Goal: Use online tool/utility: Utilize a website feature to perform a specific function

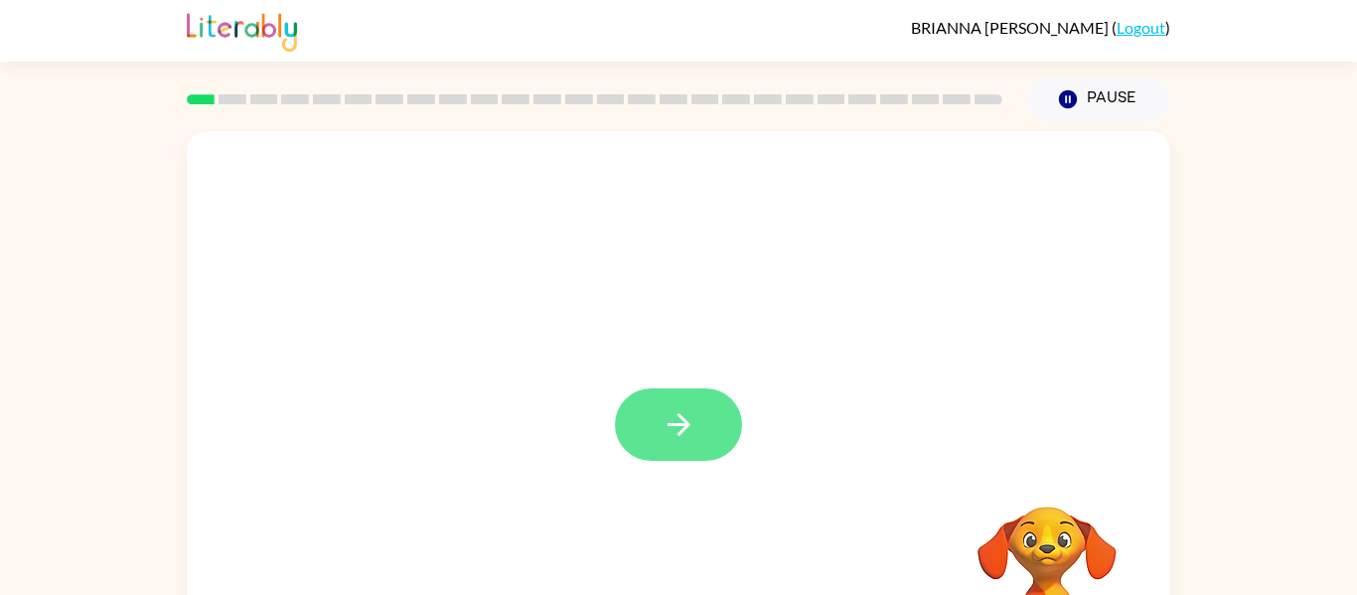
click at [679, 407] on icon "button" at bounding box center [678, 424] width 35 height 35
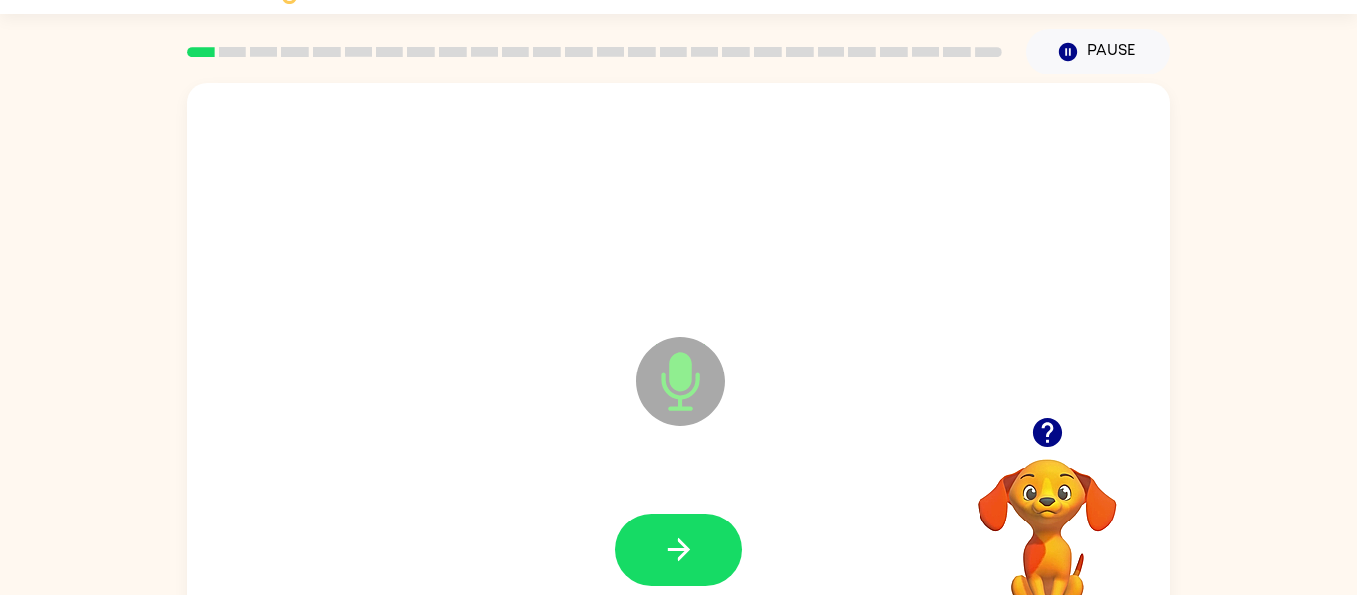
scroll to position [103, 0]
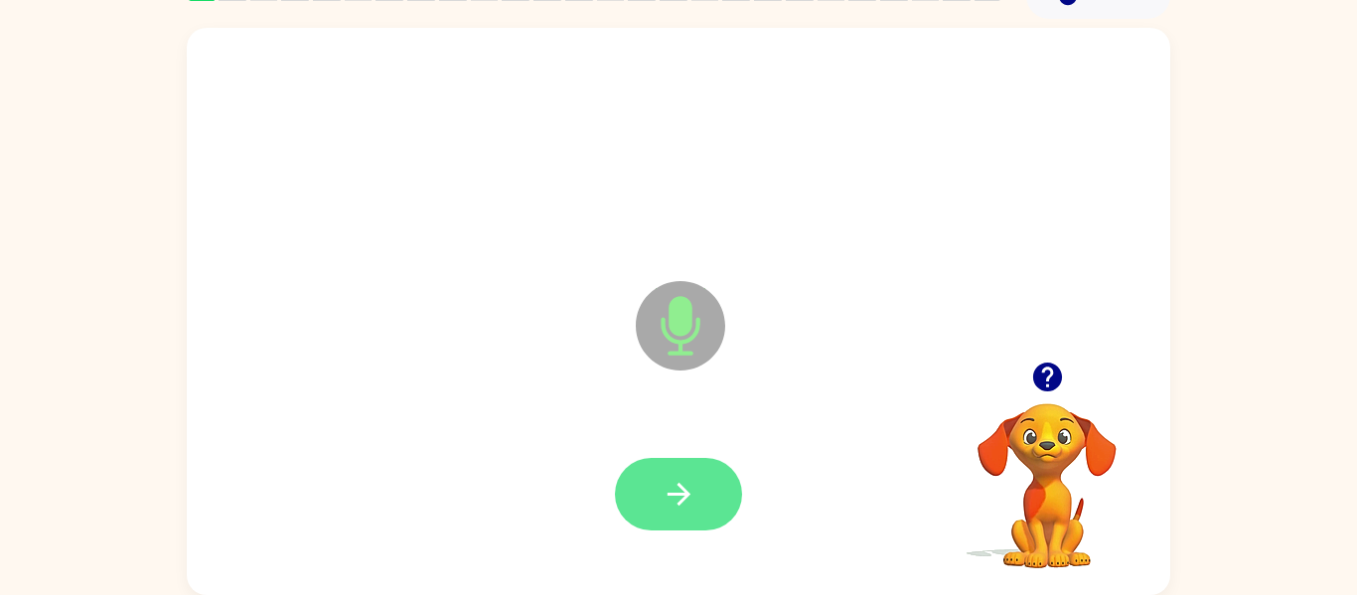
click at [690, 511] on button "button" at bounding box center [678, 494] width 127 height 72
click at [677, 482] on icon "button" at bounding box center [678, 494] width 35 height 35
click at [682, 487] on icon "button" at bounding box center [677, 494] width 23 height 23
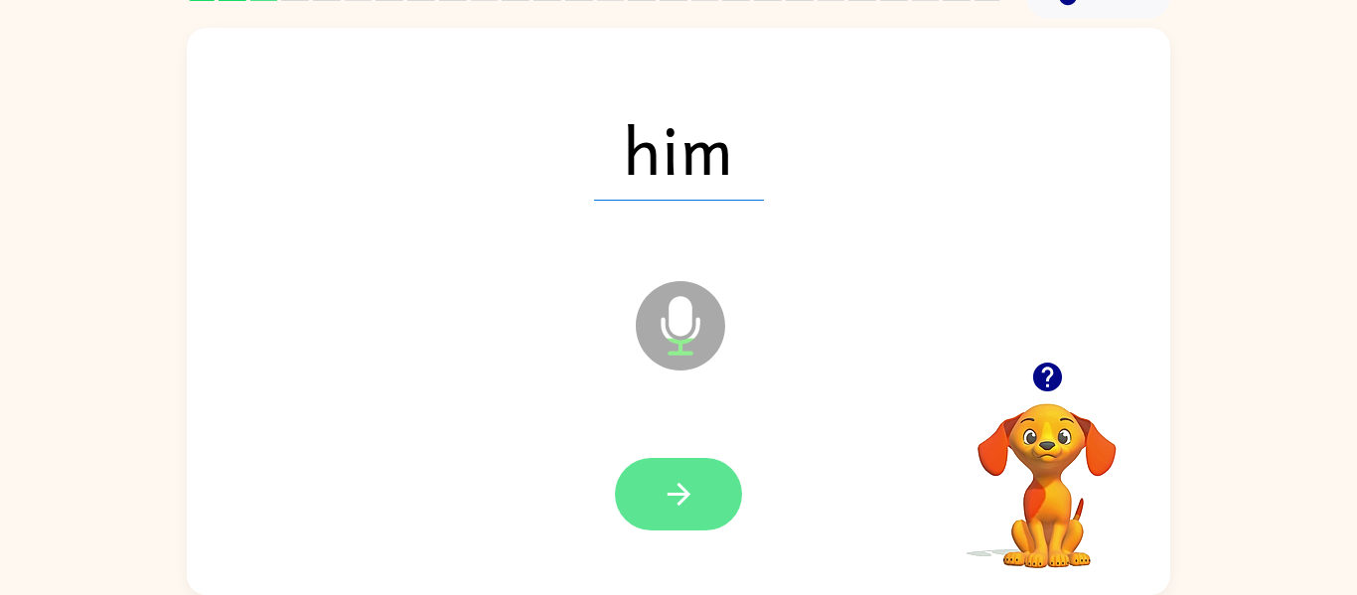
click at [663, 517] on button "button" at bounding box center [678, 494] width 127 height 72
click at [669, 498] on icon "button" at bounding box center [678, 494] width 35 height 35
click at [686, 483] on icon "button" at bounding box center [678, 494] width 35 height 35
click at [671, 486] on icon "button" at bounding box center [678, 494] width 35 height 35
click at [679, 495] on icon "button" at bounding box center [677, 494] width 23 height 23
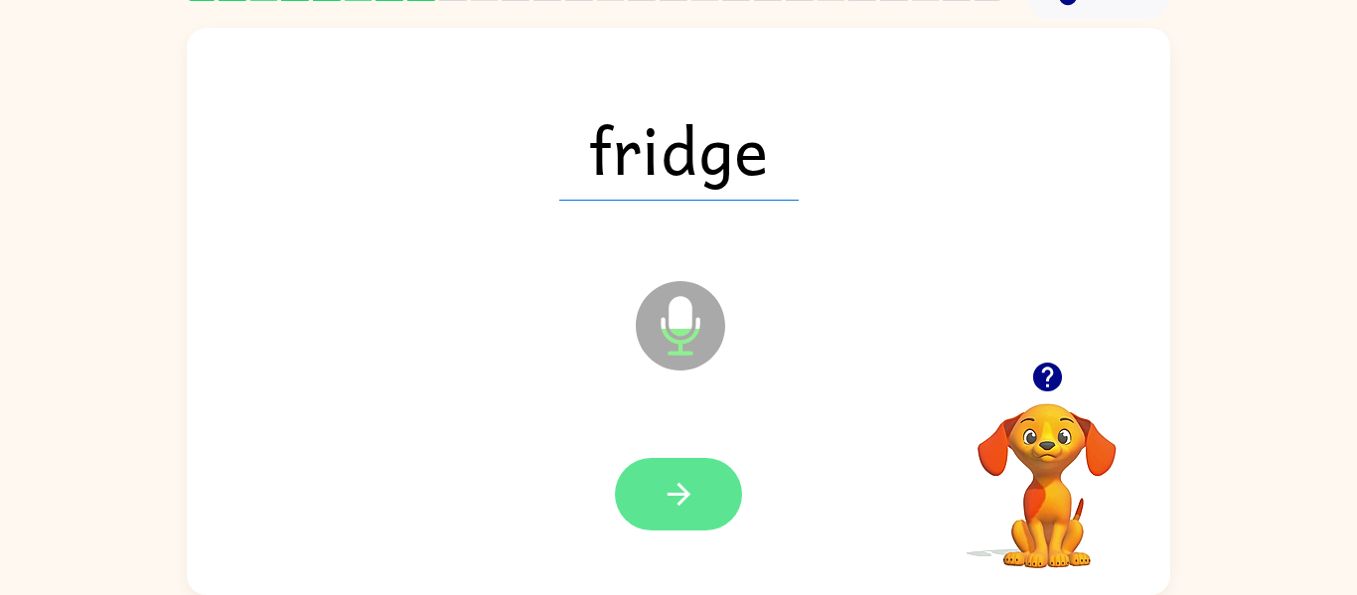
click at [667, 492] on icon "button" at bounding box center [678, 494] width 35 height 35
click at [675, 505] on icon "button" at bounding box center [678, 494] width 35 height 35
click at [694, 490] on icon "button" at bounding box center [678, 494] width 35 height 35
click at [684, 487] on icon "button" at bounding box center [678, 494] width 35 height 35
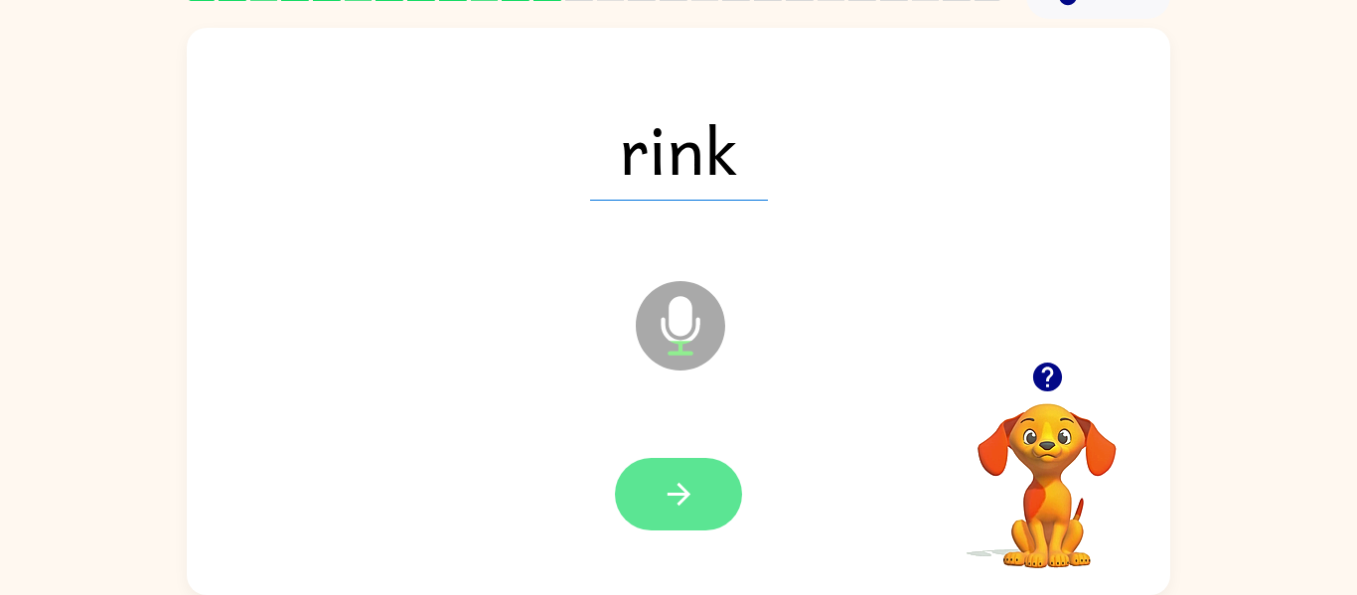
click at [675, 491] on icon "button" at bounding box center [678, 494] width 35 height 35
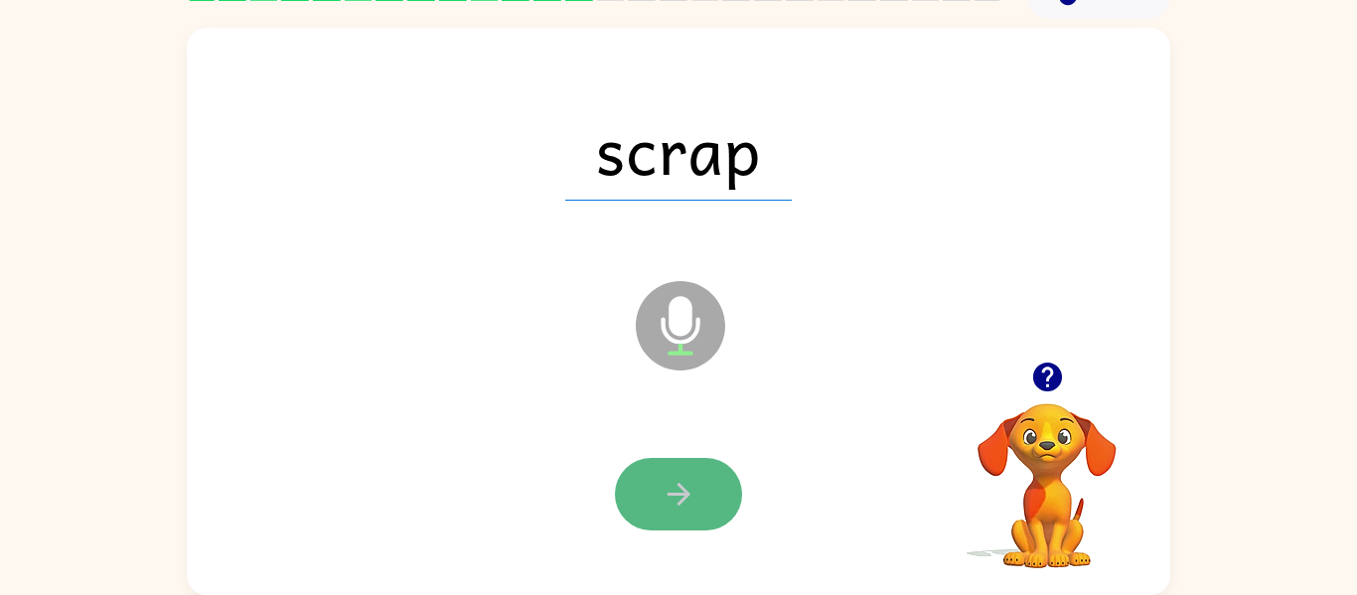
click at [683, 489] on icon "button" at bounding box center [677, 494] width 23 height 23
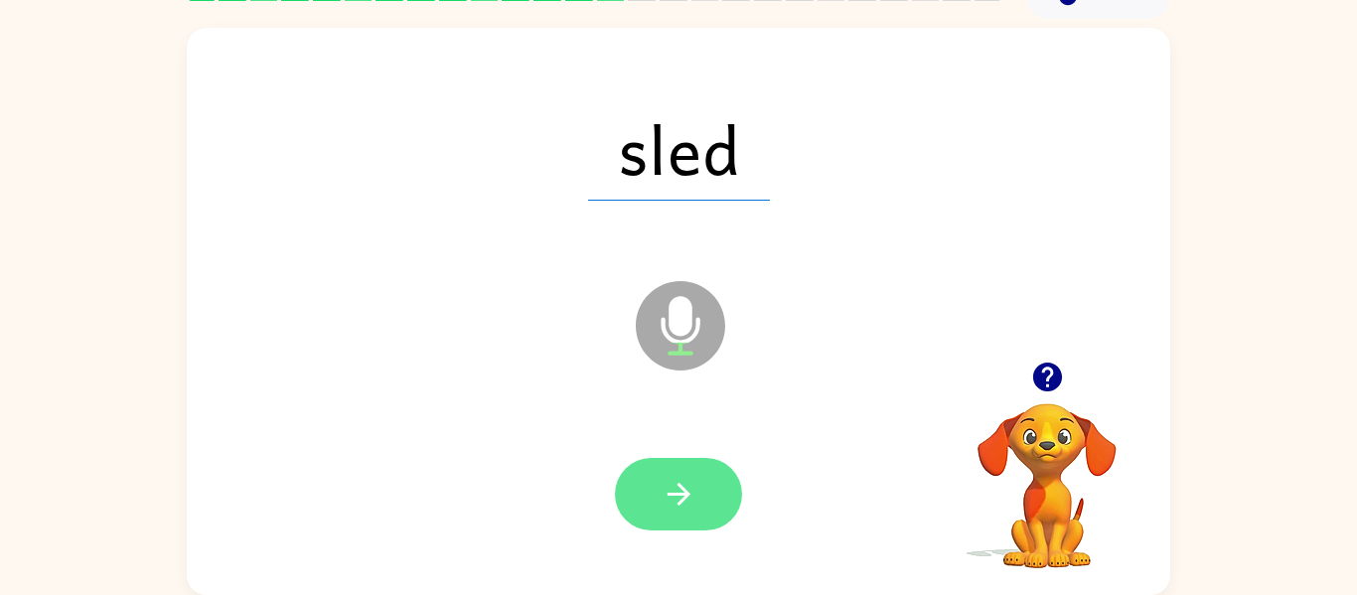
click at [681, 482] on icon "button" at bounding box center [678, 494] width 35 height 35
click at [701, 492] on button "button" at bounding box center [678, 494] width 127 height 72
click at [671, 494] on icon "button" at bounding box center [677, 494] width 23 height 23
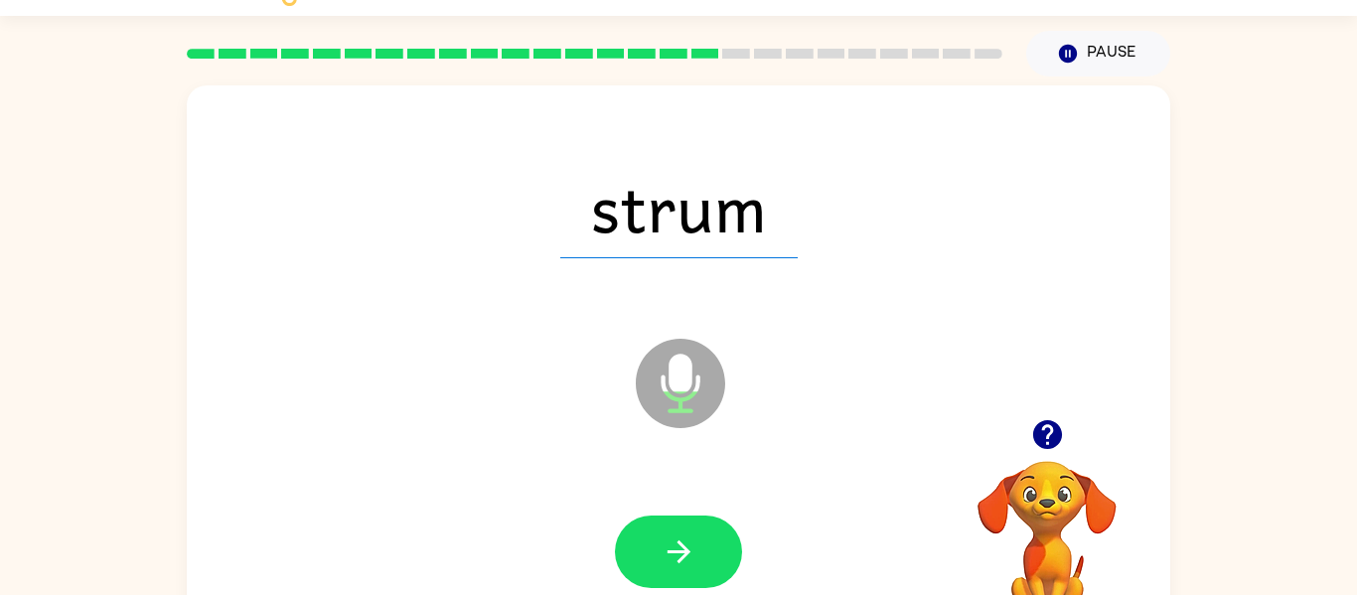
scroll to position [47, 0]
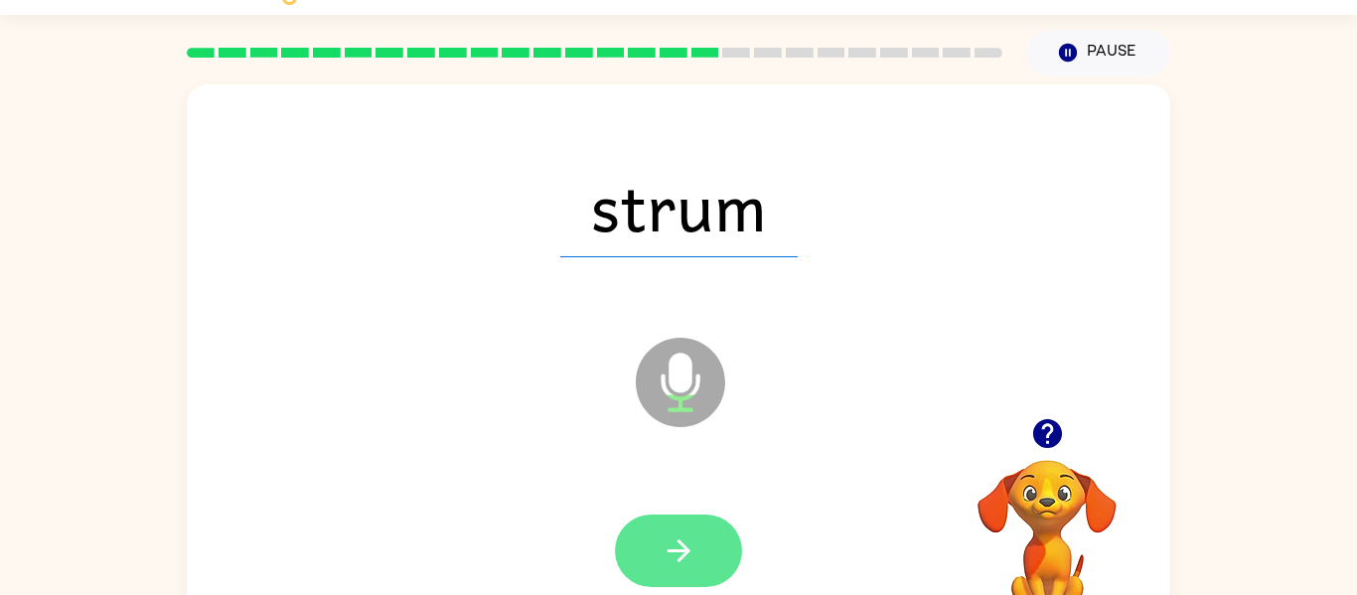
click at [663, 545] on icon "button" at bounding box center [678, 550] width 35 height 35
click at [669, 541] on icon "button" at bounding box center [678, 550] width 35 height 35
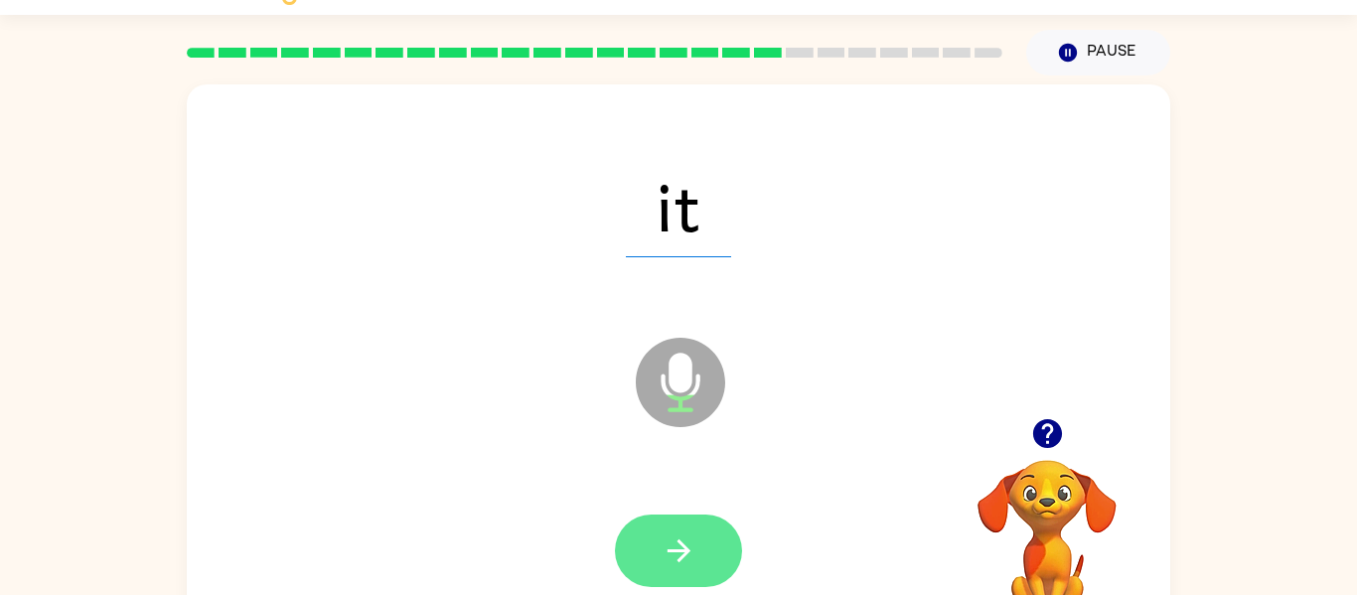
click at [689, 543] on icon "button" at bounding box center [678, 550] width 35 height 35
click at [683, 541] on icon "button" at bounding box center [678, 550] width 35 height 35
click at [661, 543] on icon "button" at bounding box center [678, 550] width 35 height 35
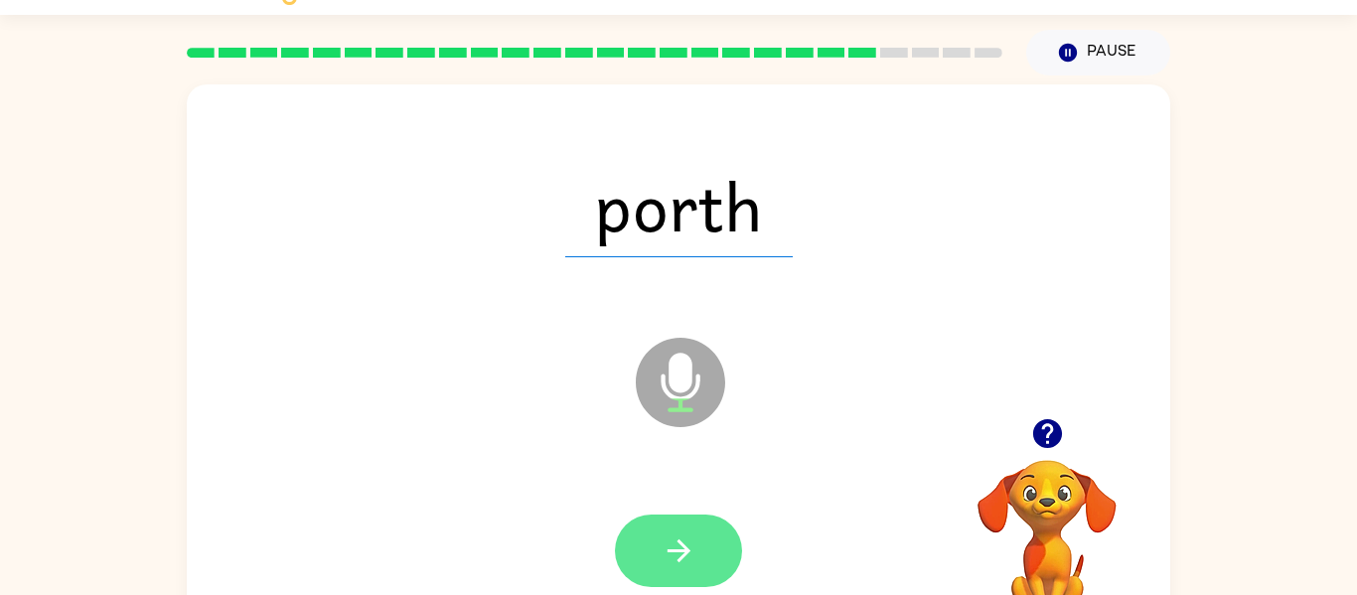
click at [658, 531] on button "button" at bounding box center [678, 550] width 127 height 72
click at [687, 552] on icon "button" at bounding box center [677, 550] width 23 height 23
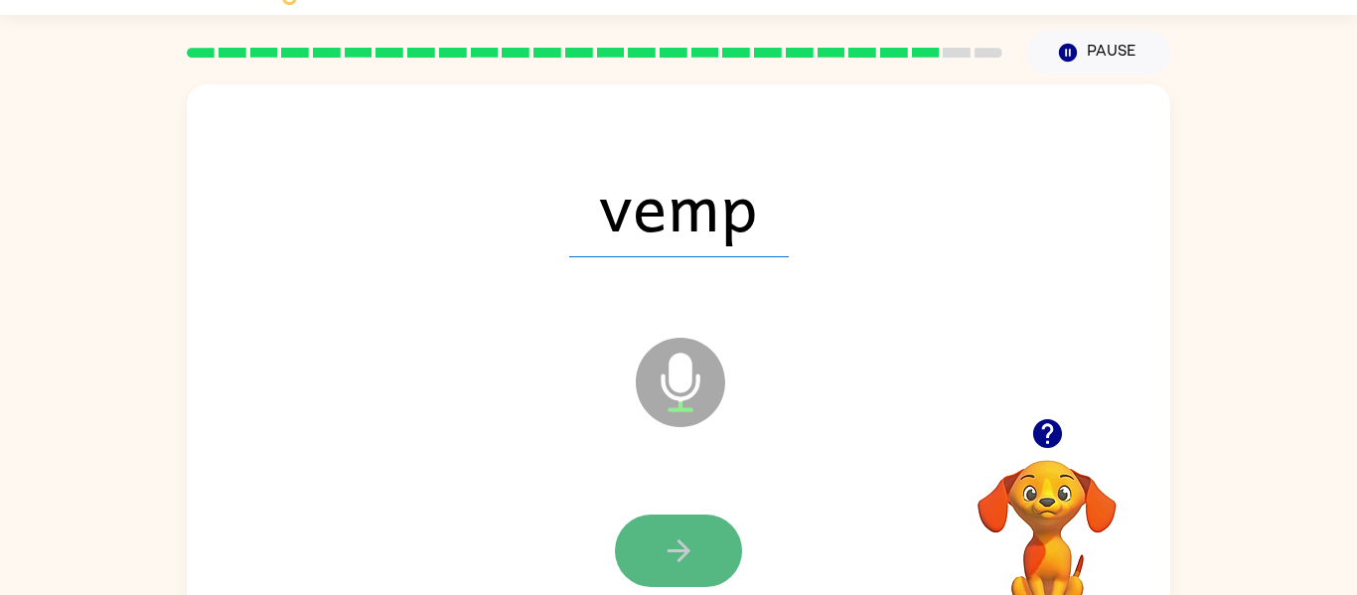
click at [673, 536] on icon "button" at bounding box center [678, 550] width 35 height 35
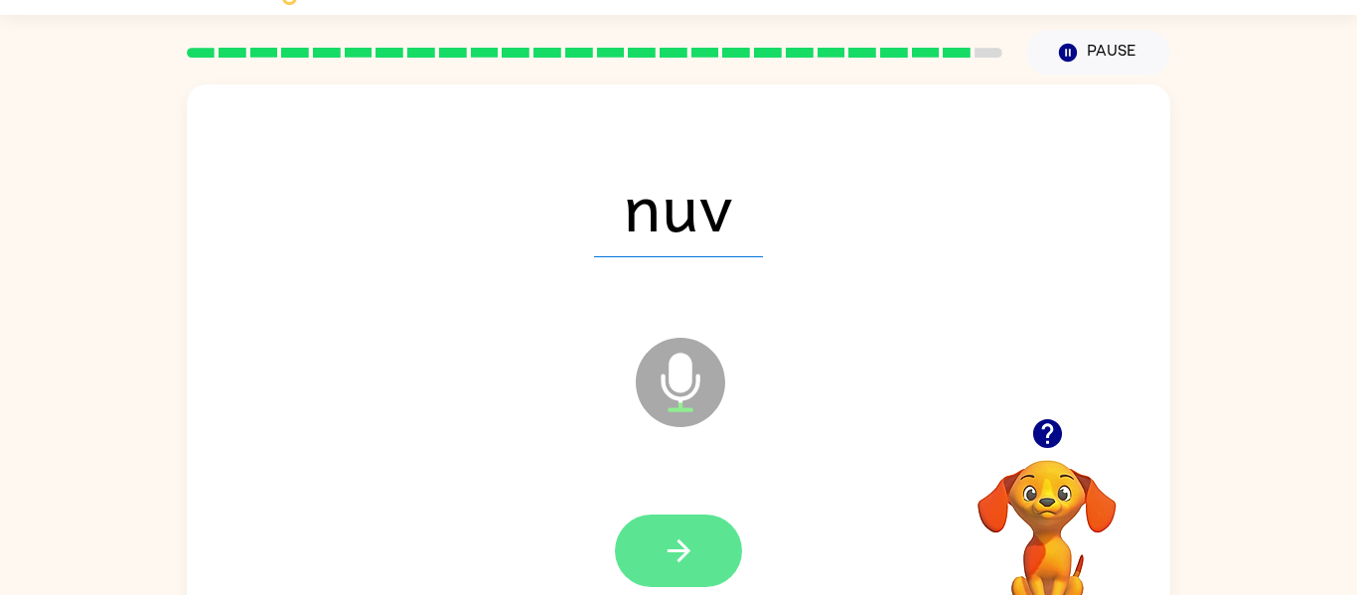
click at [676, 549] on icon "button" at bounding box center [677, 550] width 23 height 23
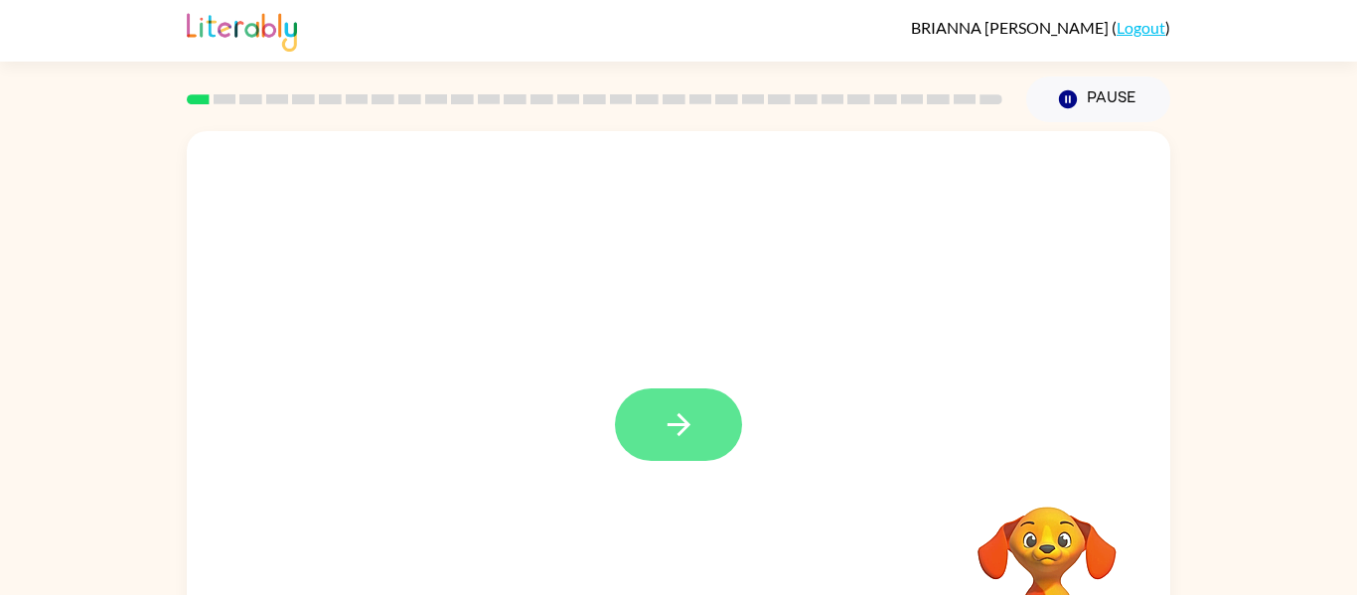
click at [691, 415] on icon "button" at bounding box center [678, 424] width 35 height 35
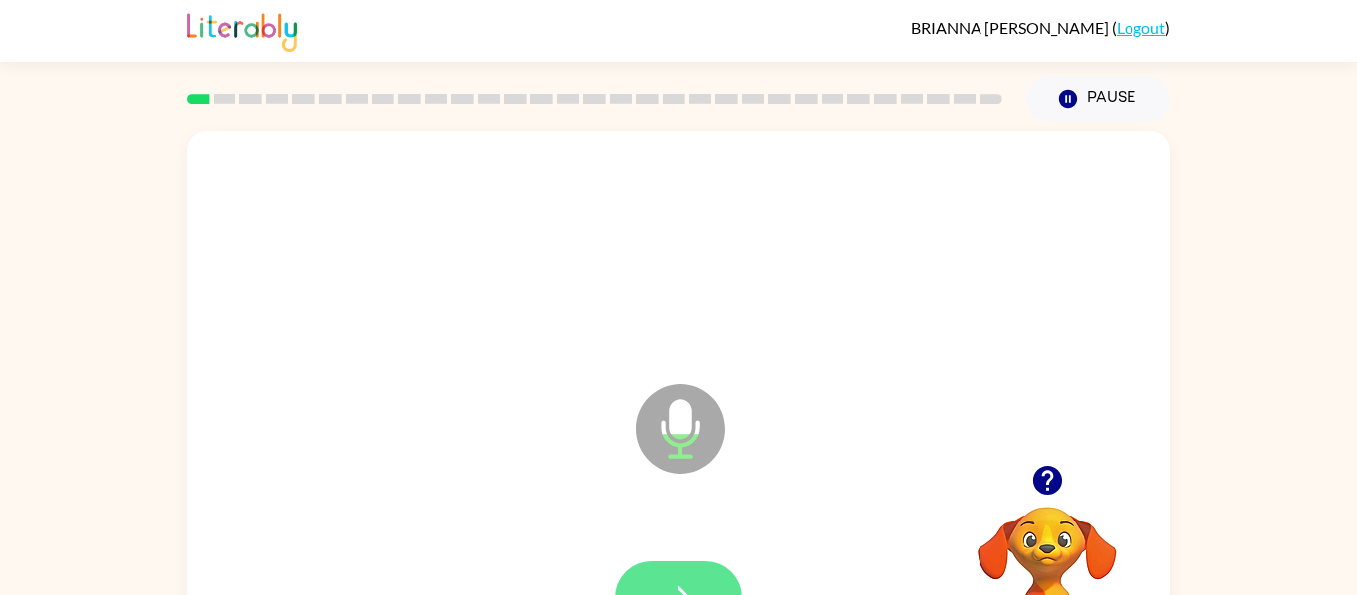
click at [688, 589] on icon "button" at bounding box center [678, 597] width 35 height 35
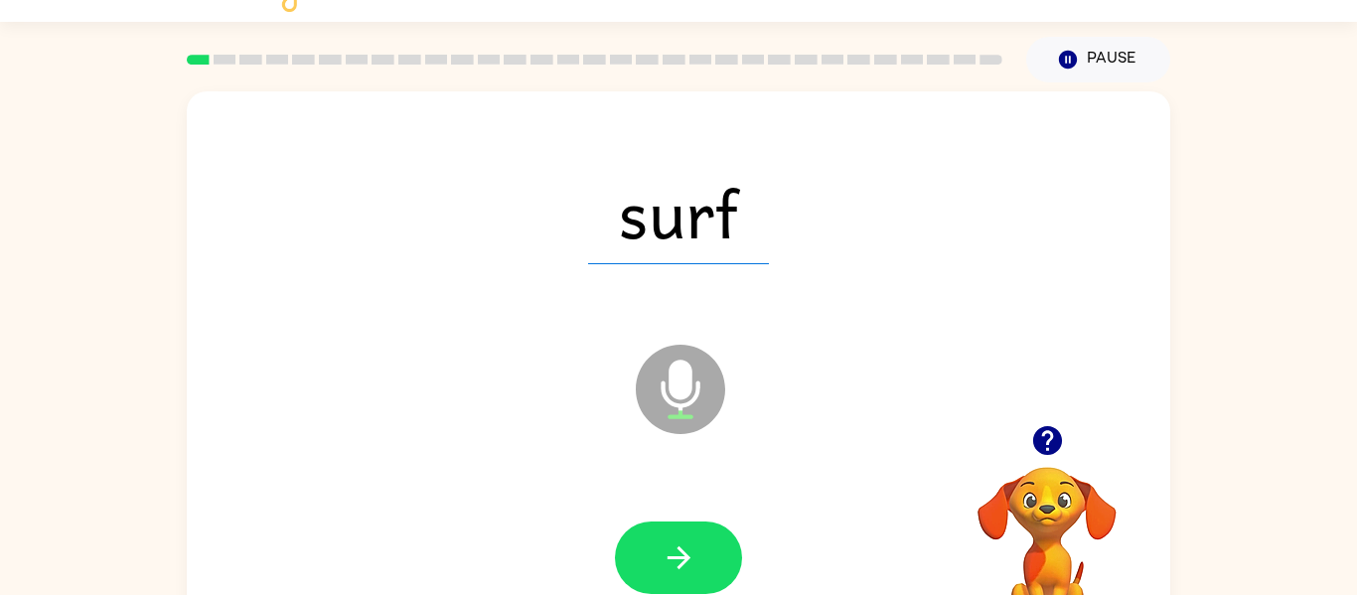
scroll to position [41, 0]
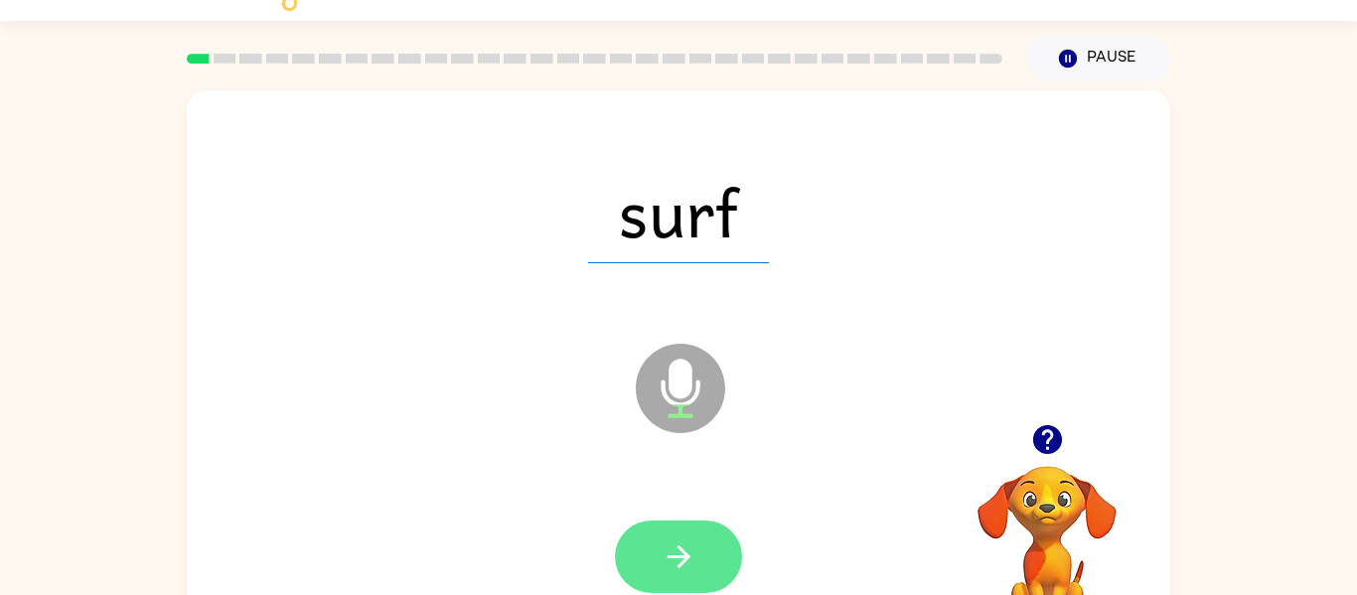
click at [683, 567] on icon "button" at bounding box center [678, 556] width 35 height 35
click at [681, 542] on icon "button" at bounding box center [678, 556] width 35 height 35
click at [682, 562] on icon "button" at bounding box center [677, 556] width 23 height 23
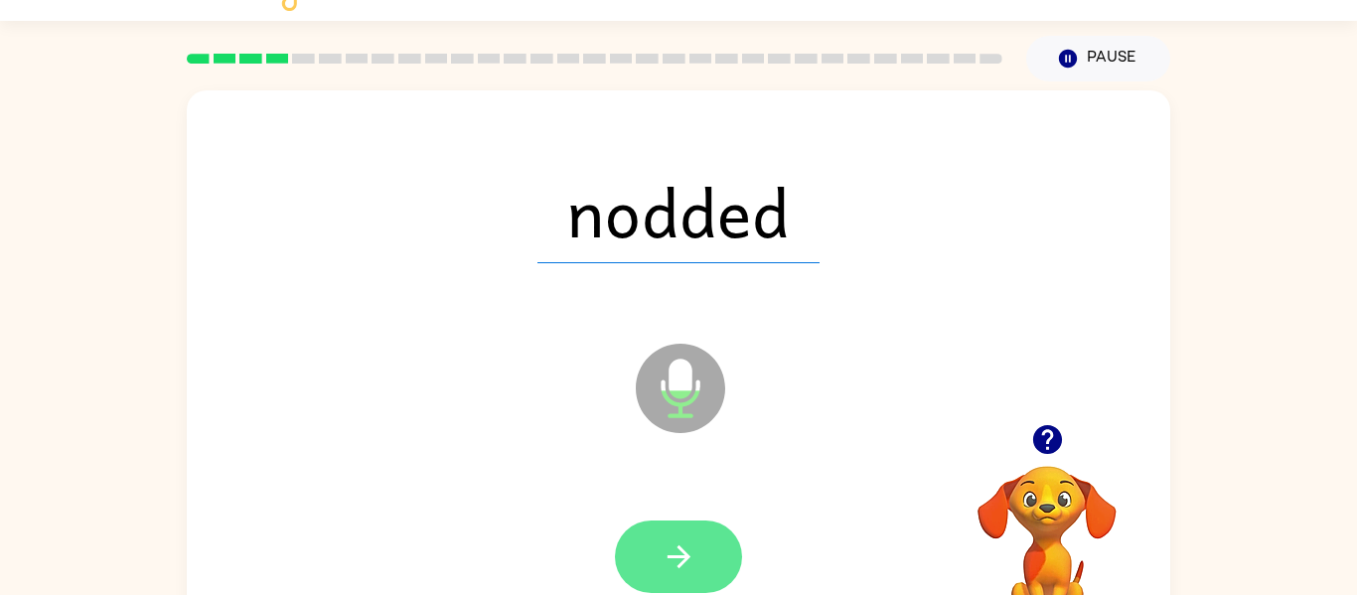
click at [677, 554] on icon "button" at bounding box center [678, 556] width 35 height 35
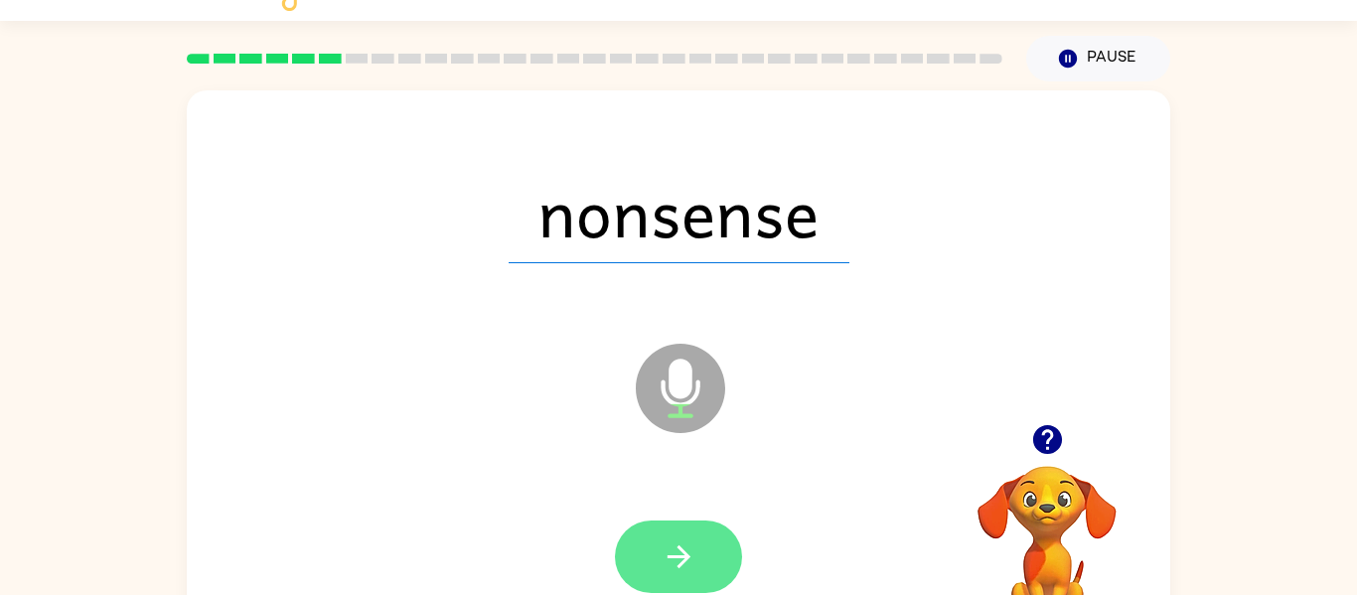
click at [689, 546] on icon "button" at bounding box center [678, 556] width 35 height 35
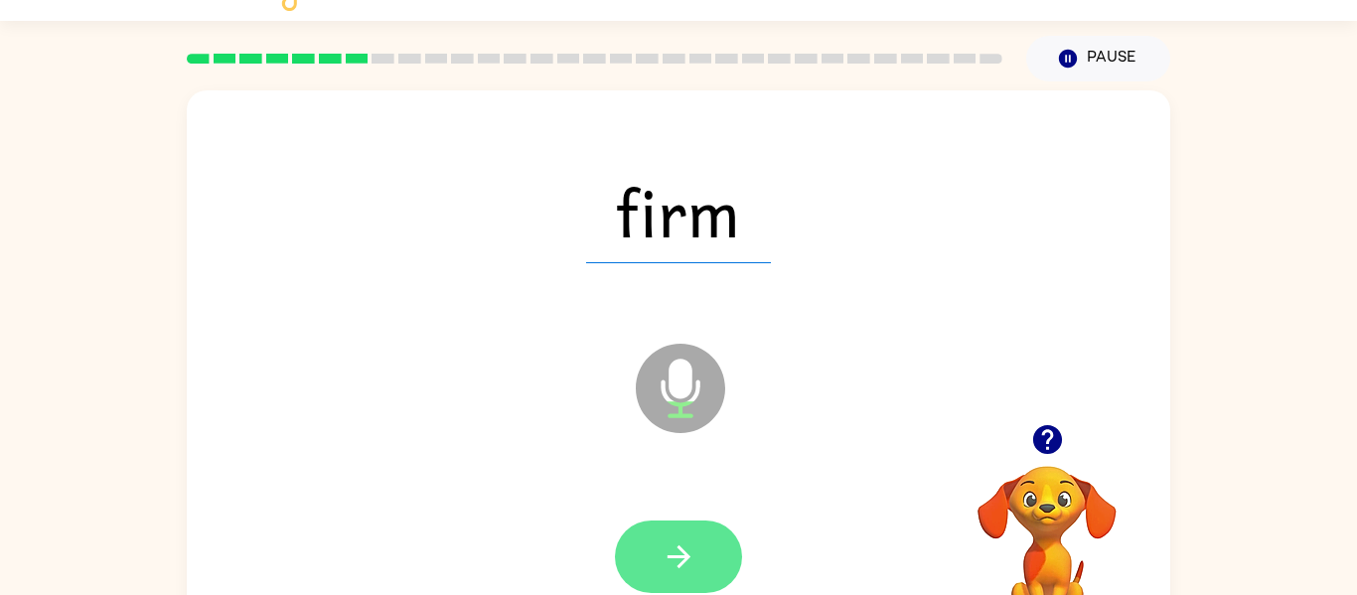
click at [689, 541] on icon "button" at bounding box center [678, 556] width 35 height 35
click at [676, 550] on icon "button" at bounding box center [678, 556] width 35 height 35
click at [683, 546] on icon "button" at bounding box center [678, 556] width 35 height 35
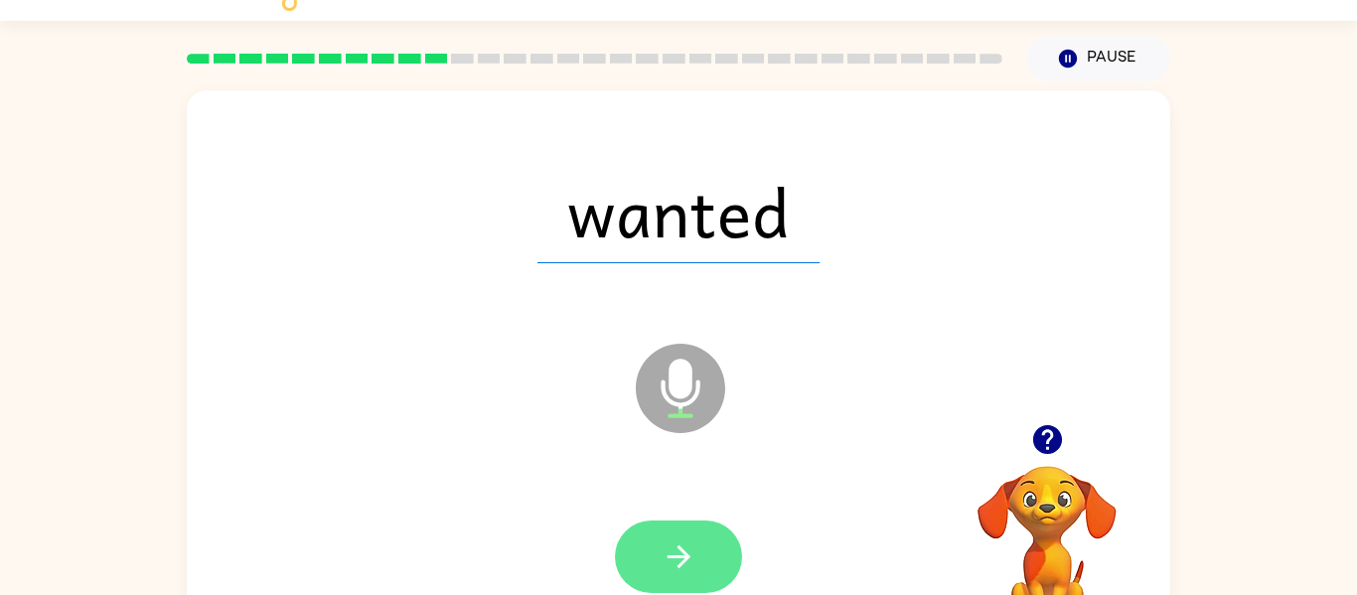
click at [695, 534] on button "button" at bounding box center [678, 556] width 127 height 72
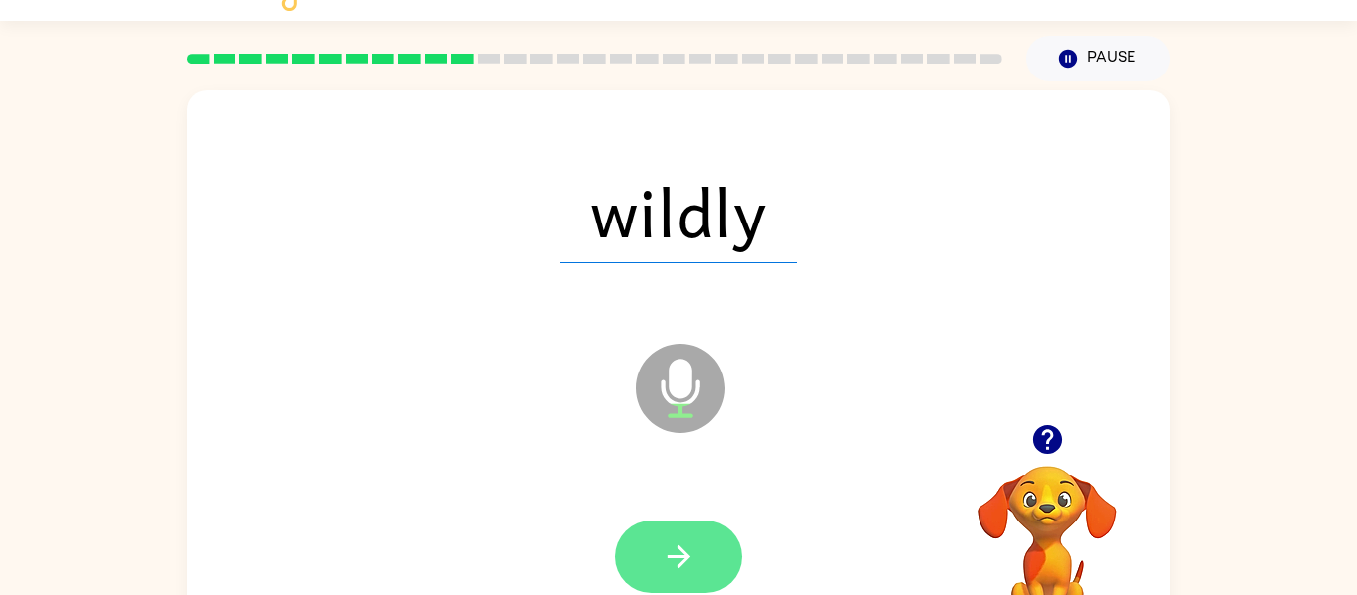
click at [674, 556] on icon "button" at bounding box center [677, 556] width 23 height 23
click at [677, 546] on icon "button" at bounding box center [677, 556] width 23 height 23
click at [673, 551] on icon "button" at bounding box center [678, 556] width 35 height 35
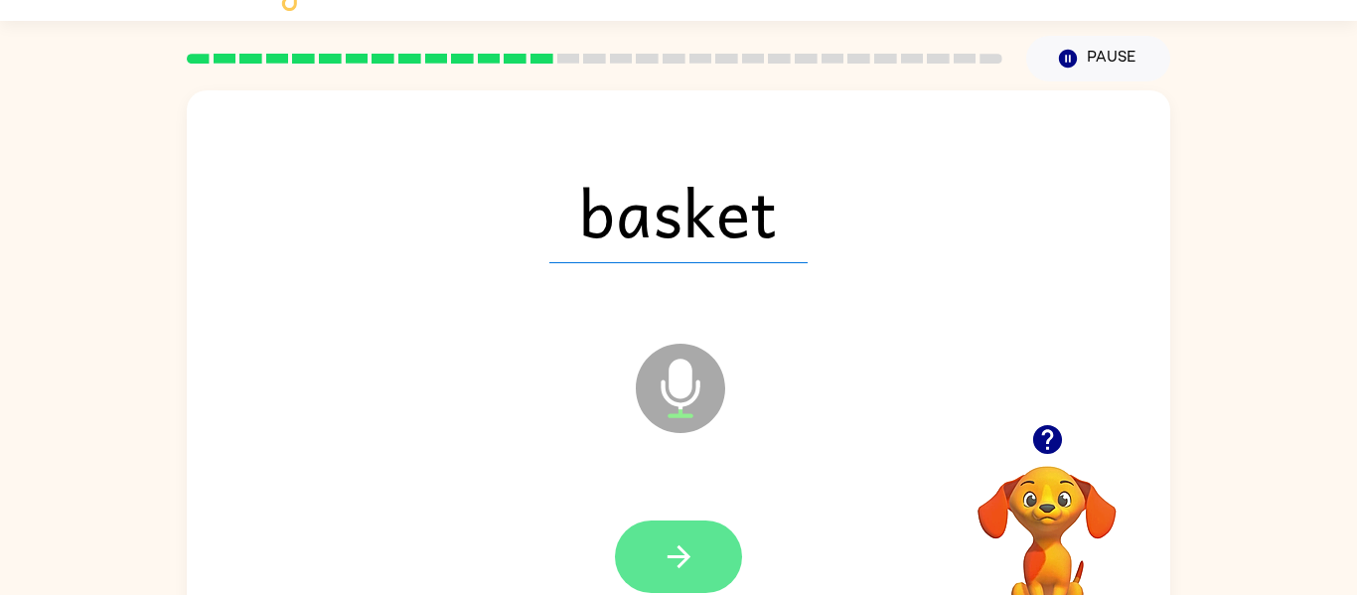
click at [680, 552] on icon "button" at bounding box center [678, 556] width 35 height 35
click at [684, 552] on icon "button" at bounding box center [677, 556] width 23 height 23
click at [696, 548] on button "button" at bounding box center [678, 556] width 127 height 72
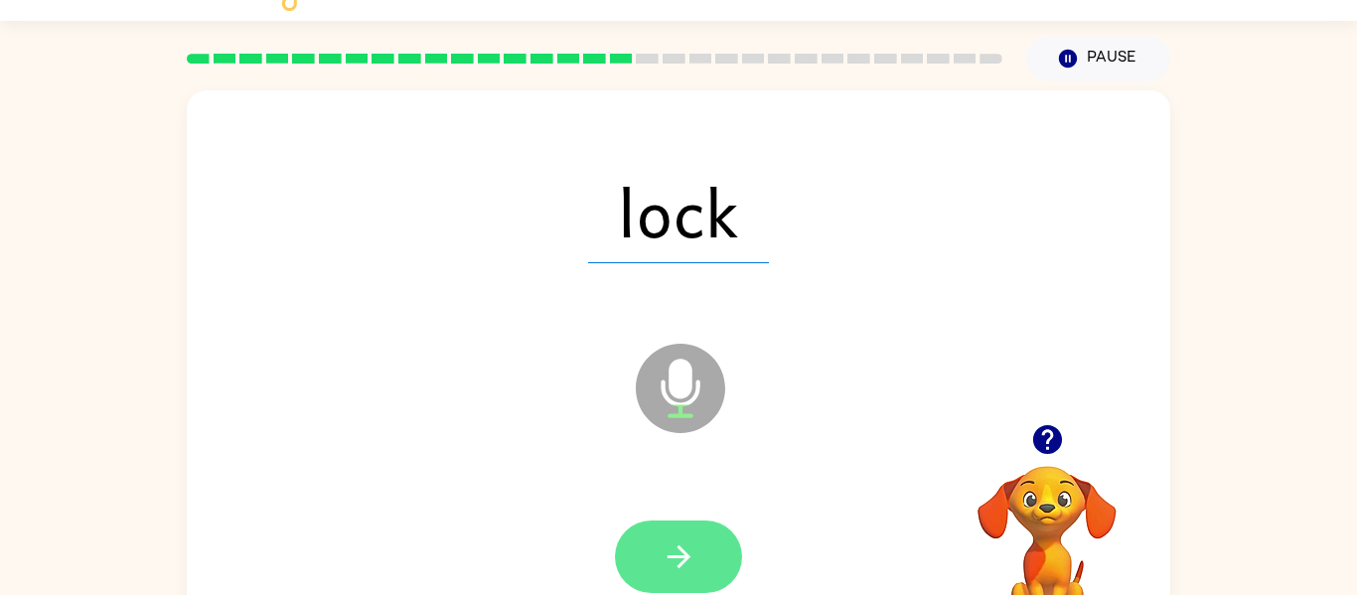
click at [687, 548] on icon "button" at bounding box center [678, 556] width 35 height 35
click at [692, 559] on icon "button" at bounding box center [678, 556] width 35 height 35
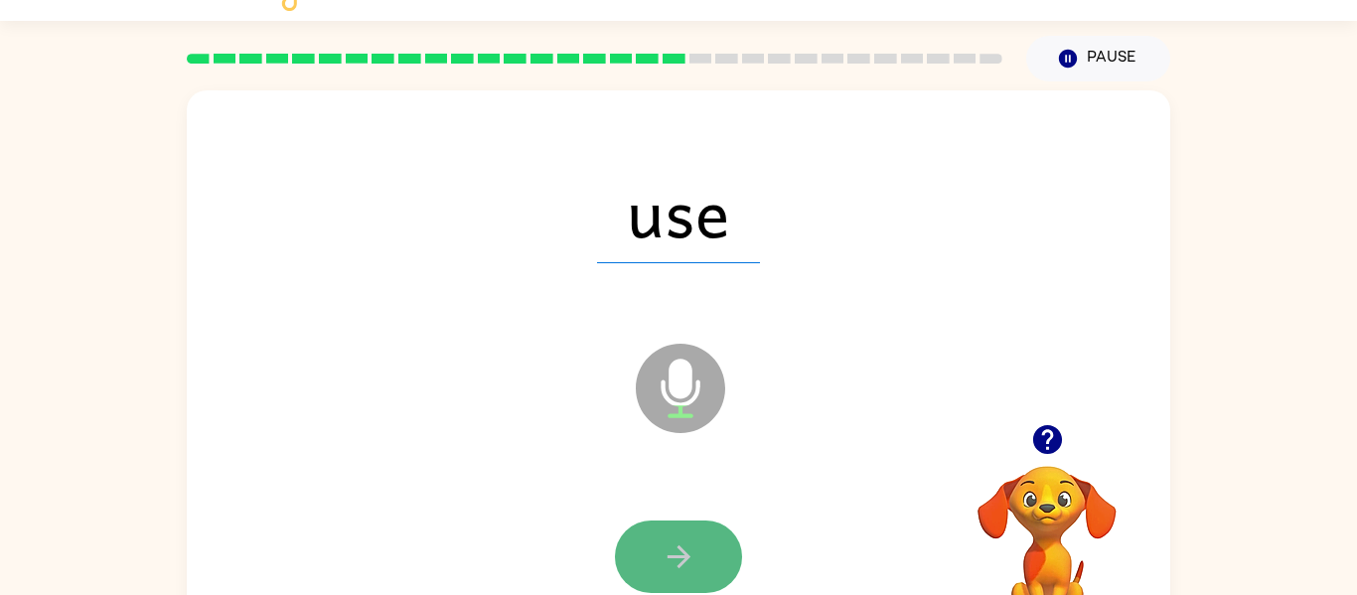
click at [699, 557] on button "button" at bounding box center [678, 556] width 127 height 72
click at [680, 557] on icon "button" at bounding box center [677, 556] width 23 height 23
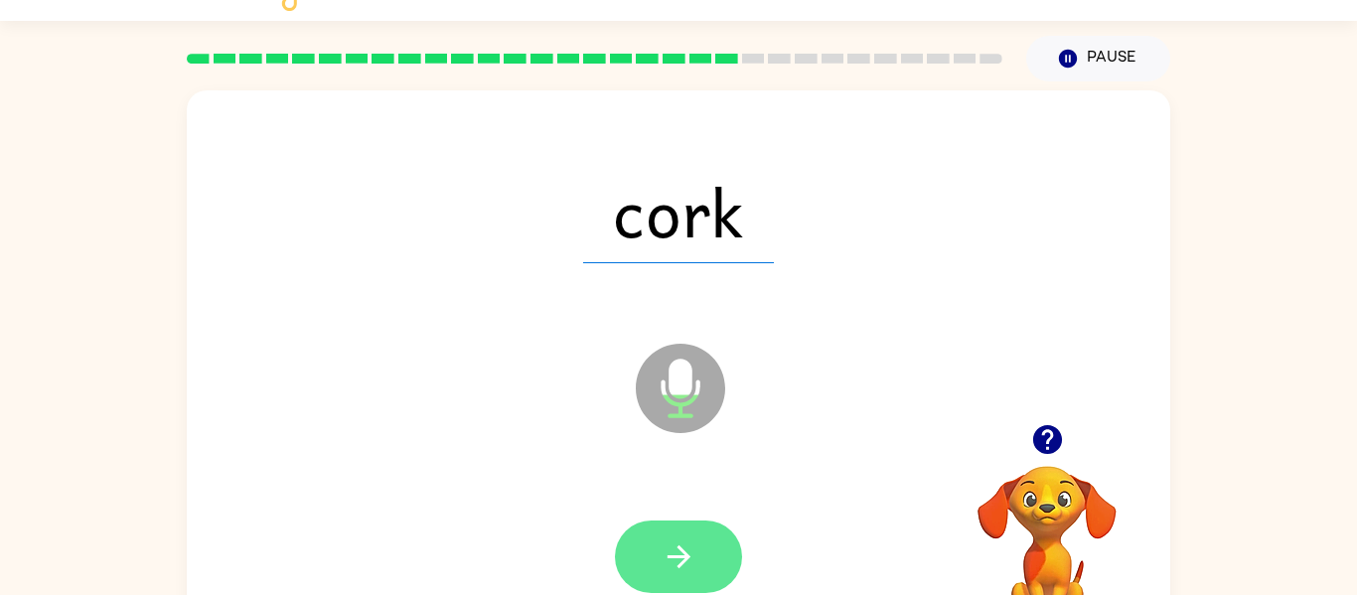
click at [679, 546] on icon "button" at bounding box center [677, 556] width 23 height 23
click at [683, 553] on icon "button" at bounding box center [677, 556] width 23 height 23
click at [666, 555] on icon "button" at bounding box center [678, 556] width 35 height 35
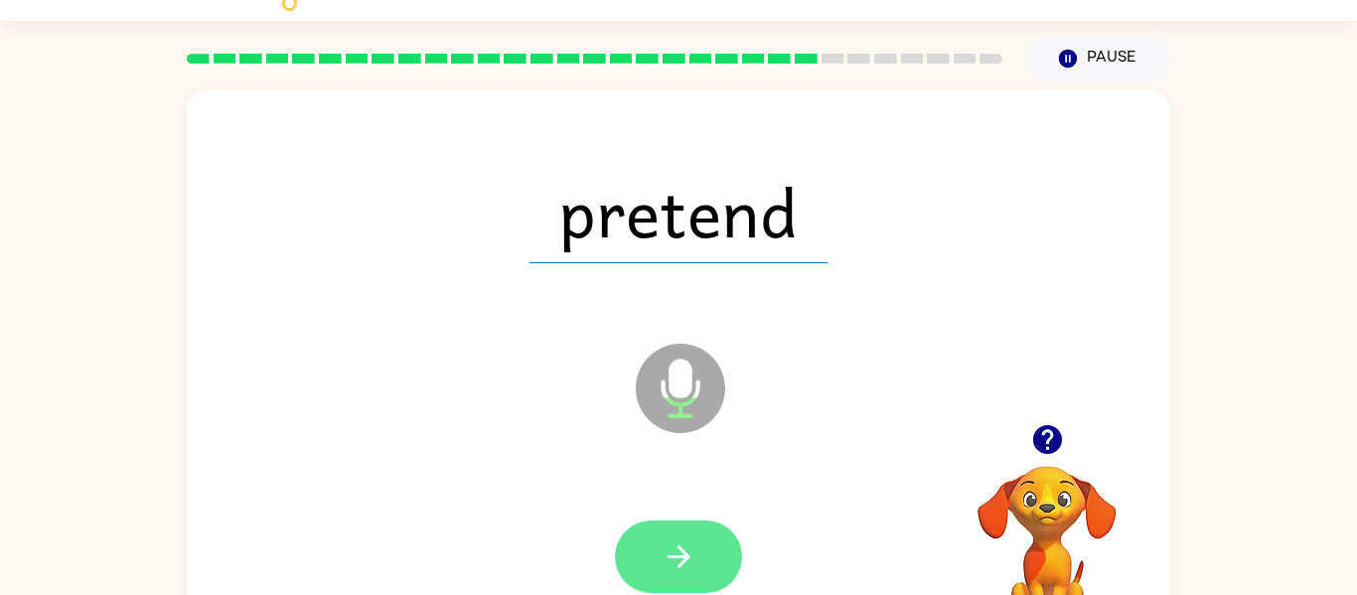
click at [680, 547] on icon "button" at bounding box center [677, 556] width 23 height 23
click at [663, 547] on icon "button" at bounding box center [678, 556] width 35 height 35
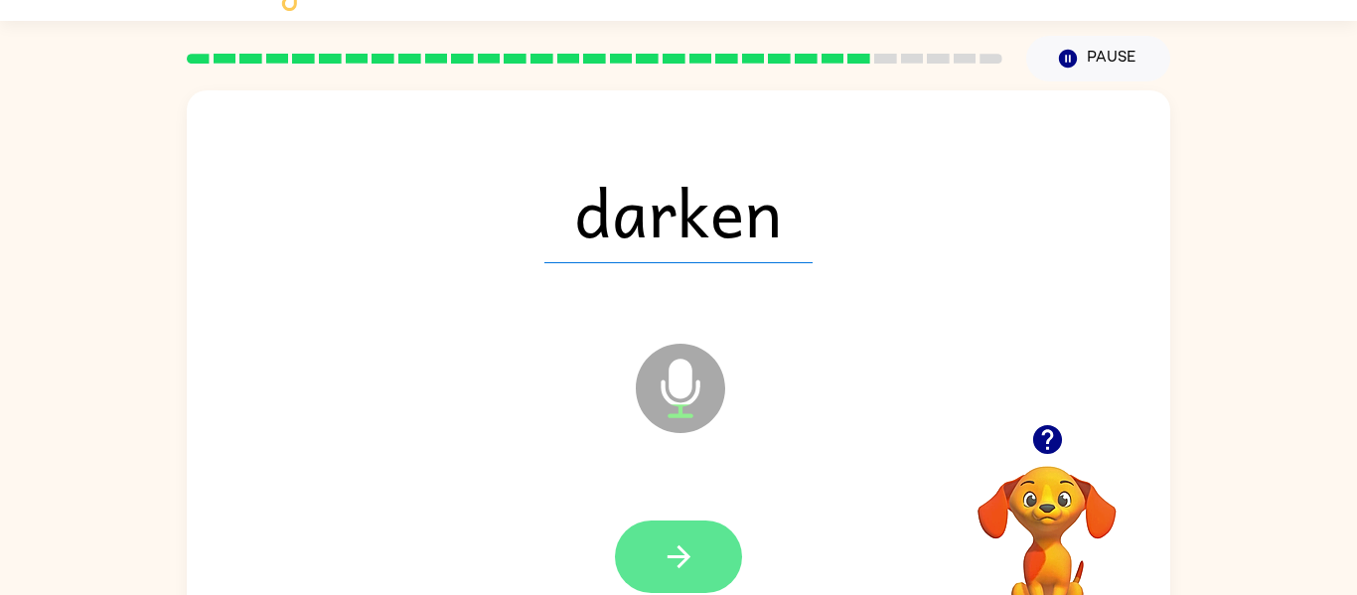
click at [679, 554] on icon "button" at bounding box center [678, 556] width 35 height 35
click at [676, 542] on icon "button" at bounding box center [678, 556] width 35 height 35
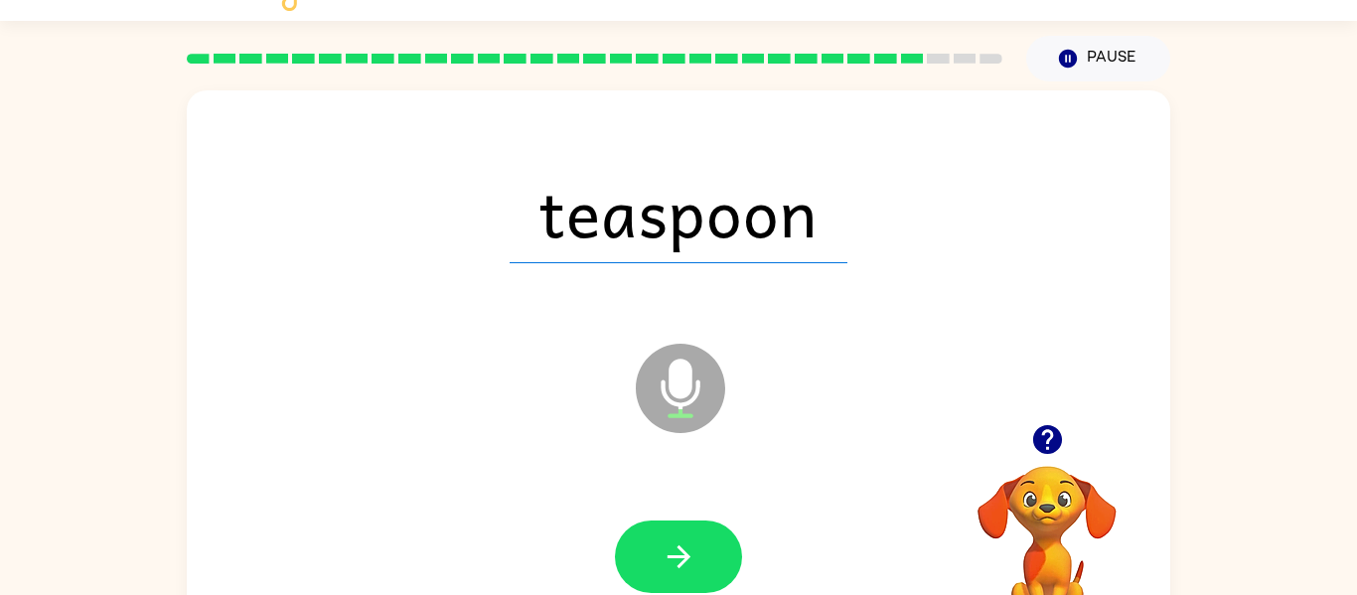
click at [673, 546] on icon "button" at bounding box center [678, 556] width 35 height 35
click at [674, 545] on div at bounding box center [678, 556] width 127 height 72
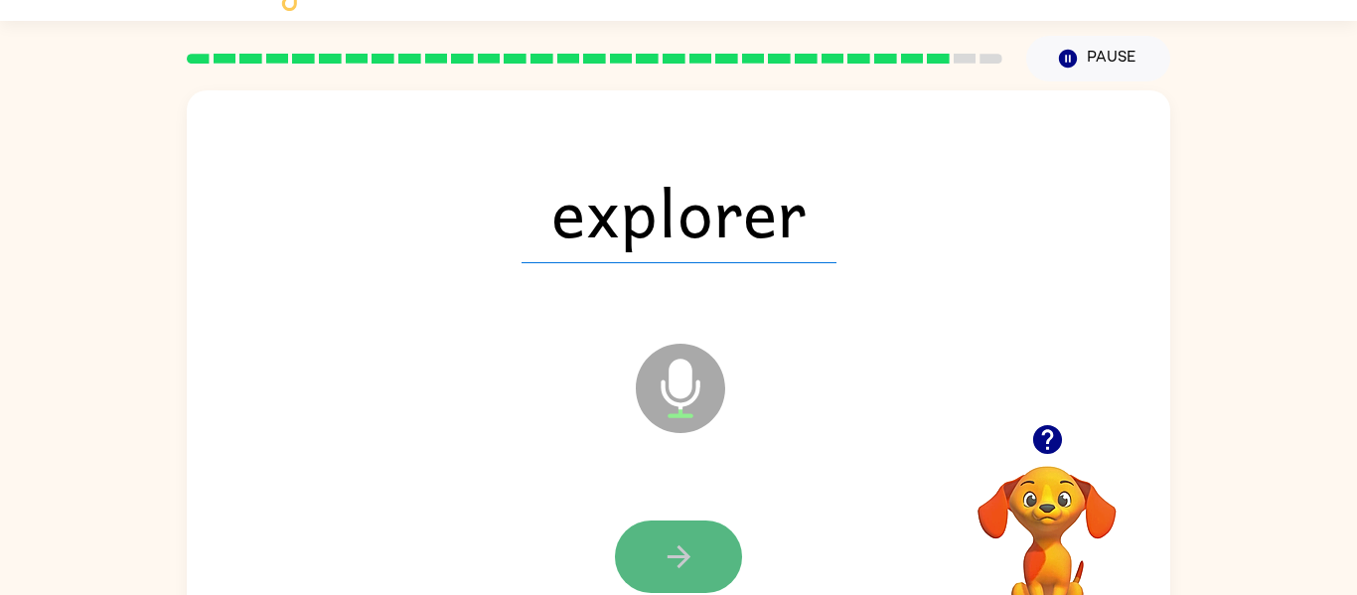
click at [684, 553] on icon "button" at bounding box center [677, 556] width 23 height 23
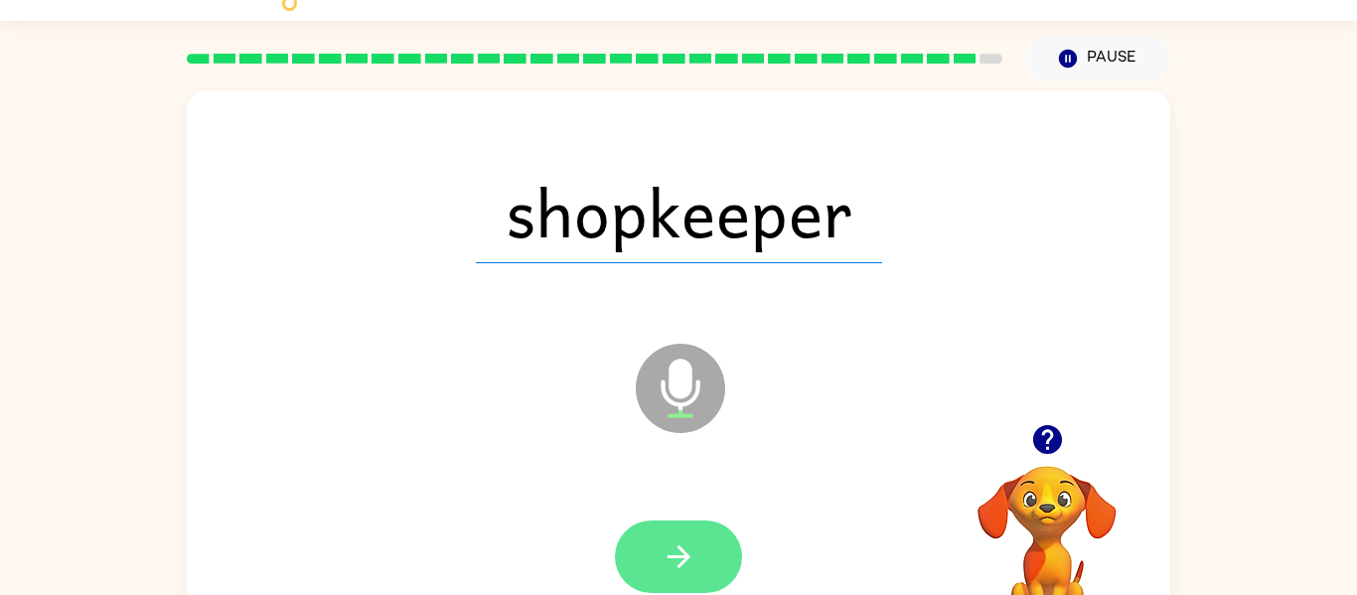
click at [712, 552] on button "button" at bounding box center [678, 556] width 127 height 72
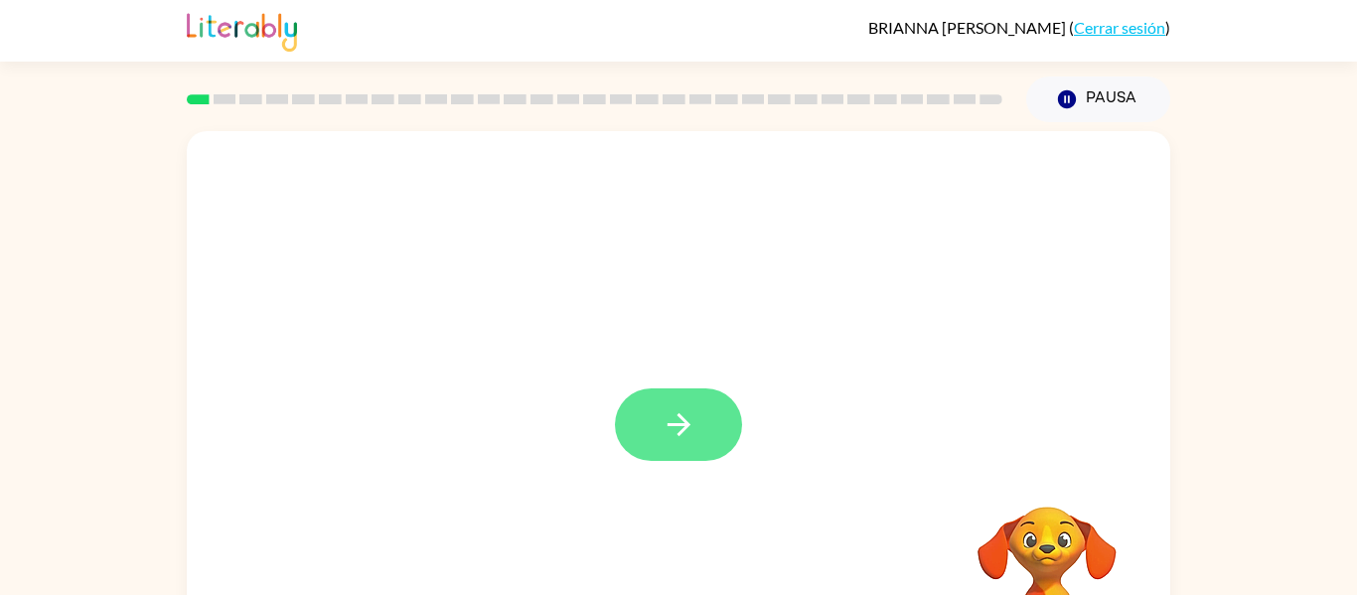
click at [659, 413] on button "button" at bounding box center [678, 424] width 127 height 72
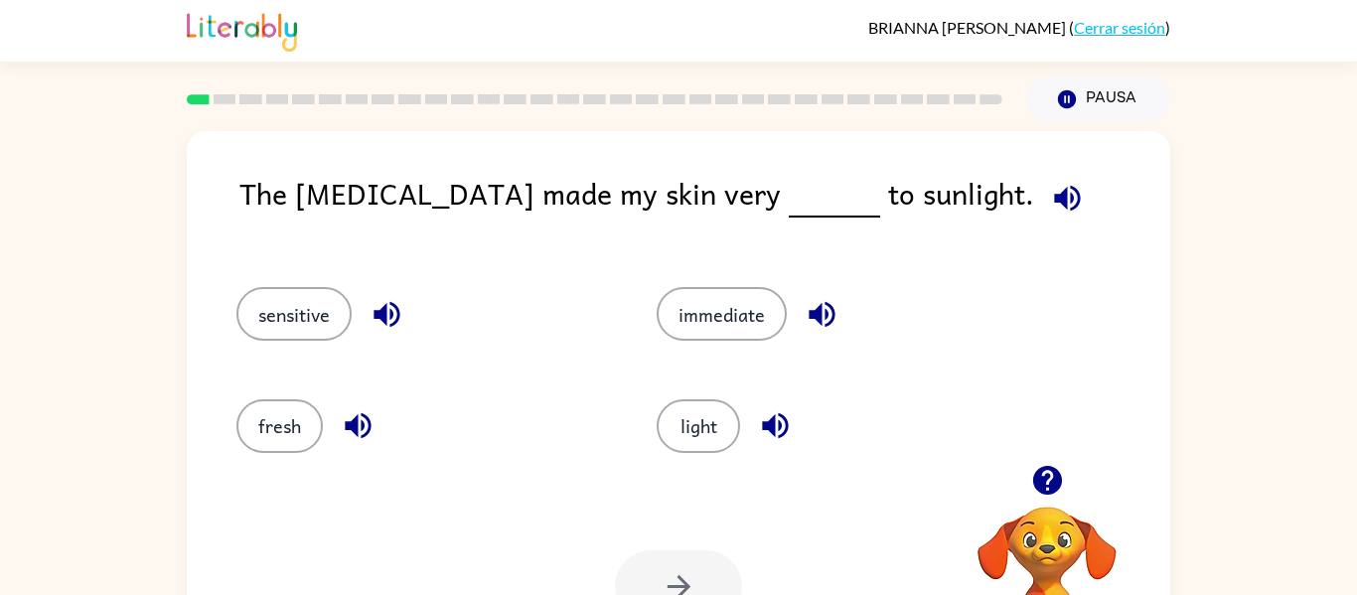
click at [1042, 197] on button "button" at bounding box center [1067, 198] width 51 height 51
click at [389, 313] on icon "button" at bounding box center [386, 314] width 35 height 35
click at [360, 424] on icon "button" at bounding box center [358, 425] width 35 height 35
click at [824, 310] on icon "button" at bounding box center [821, 314] width 35 height 35
click at [781, 430] on icon "button" at bounding box center [775, 425] width 35 height 35
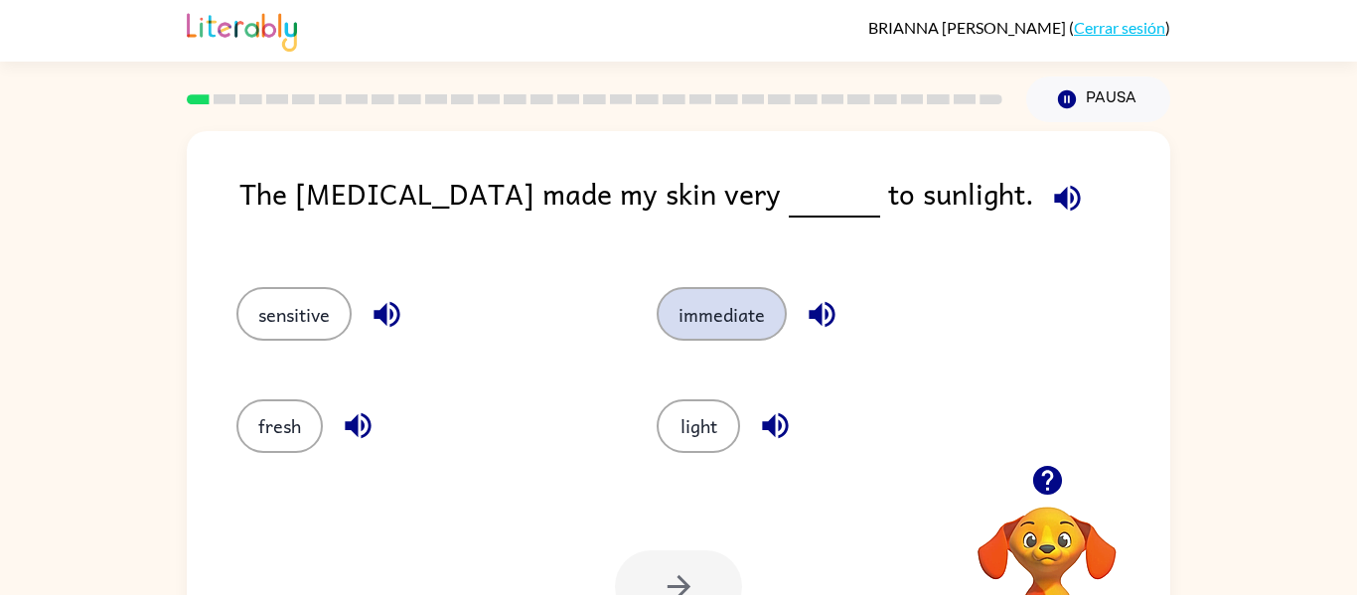
click at [761, 317] on button "immediate" at bounding box center [721, 314] width 130 height 54
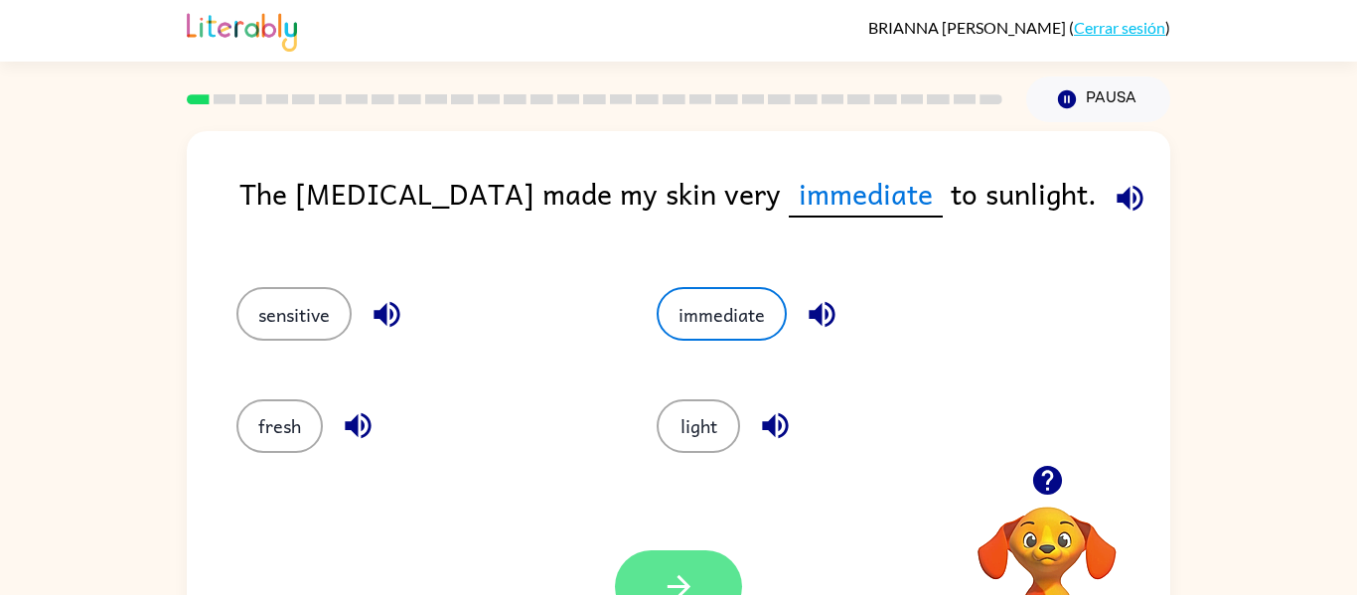
click at [683, 574] on icon "button" at bounding box center [678, 586] width 35 height 35
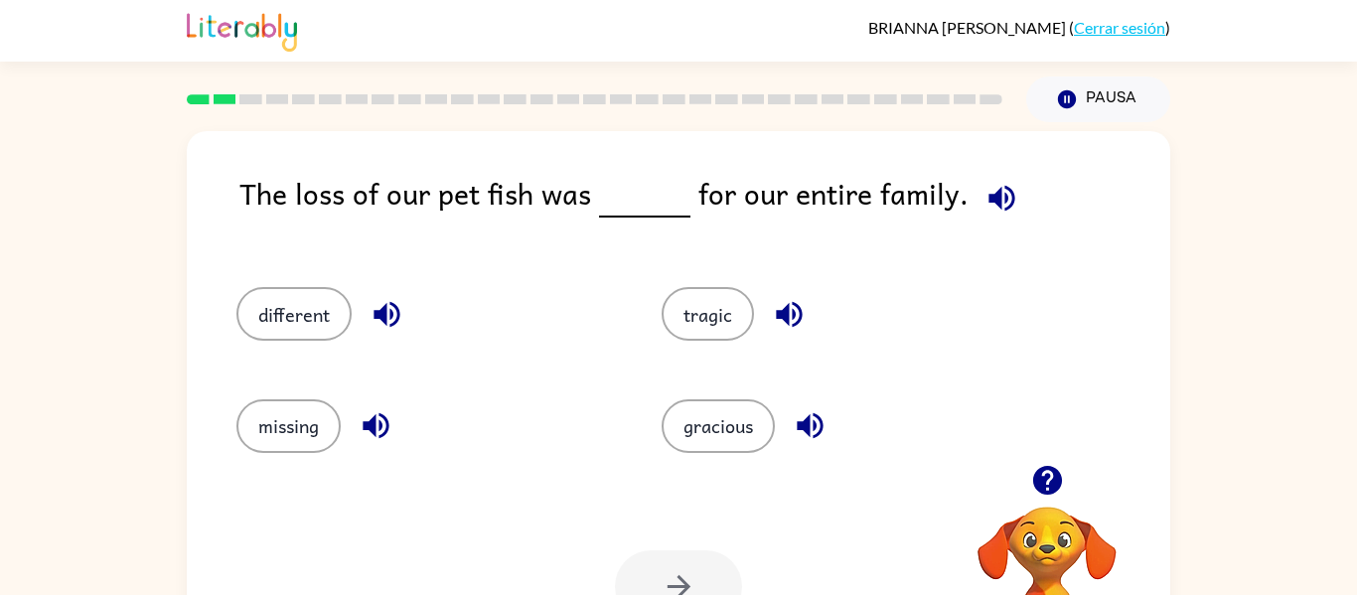
click at [996, 199] on icon "button" at bounding box center [1001, 198] width 26 height 26
click at [388, 311] on icon "button" at bounding box center [386, 314] width 35 height 35
click at [377, 427] on icon "button" at bounding box center [376, 425] width 35 height 35
click at [793, 309] on icon "button" at bounding box center [789, 315] width 26 height 26
click at [813, 419] on icon "button" at bounding box center [810, 425] width 35 height 35
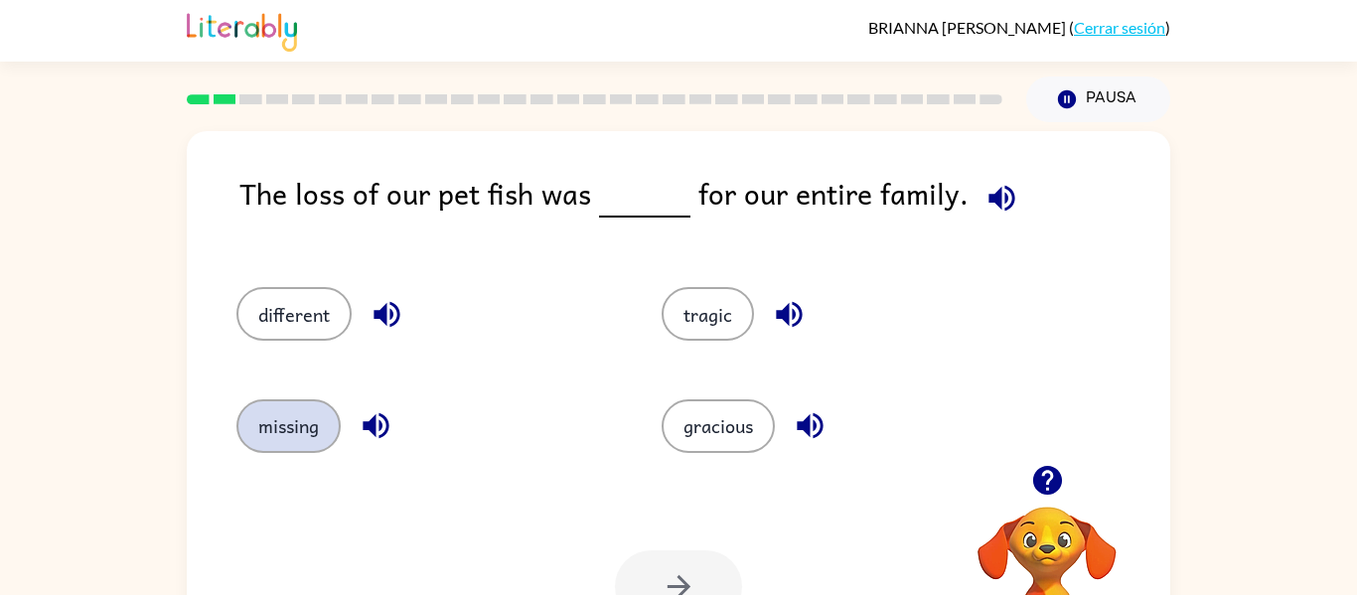
click at [288, 425] on button "missing" at bounding box center [288, 426] width 104 height 54
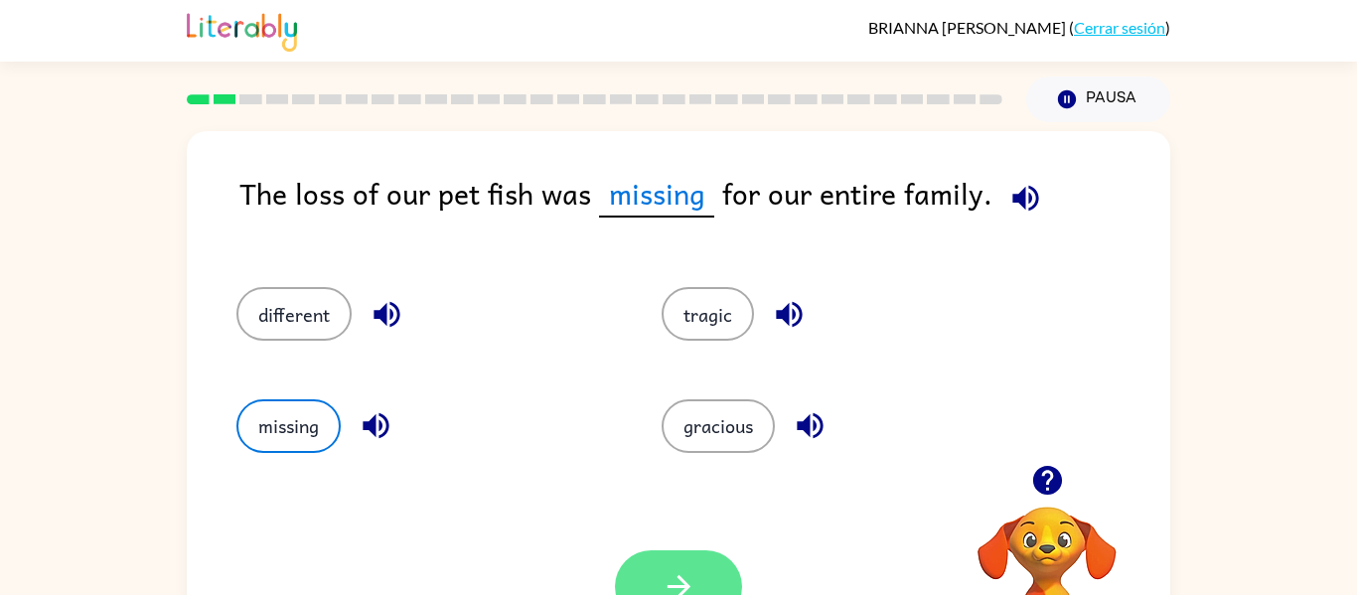
click at [654, 569] on button "button" at bounding box center [678, 586] width 127 height 72
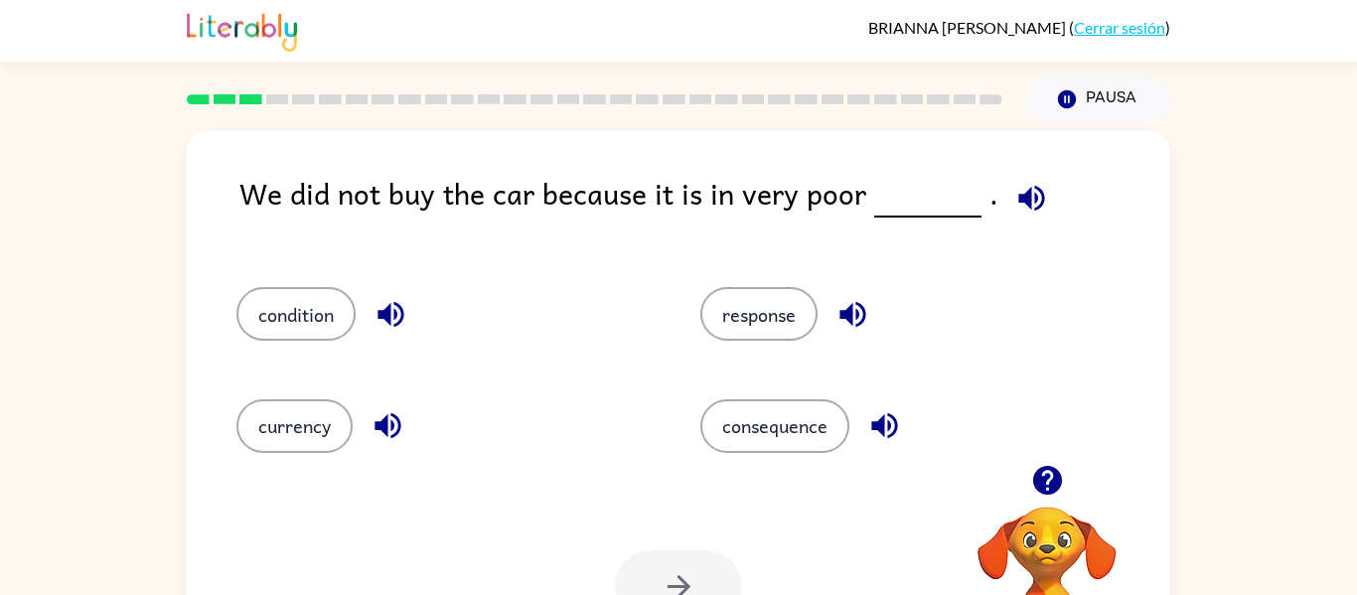
click at [1022, 192] on icon "button" at bounding box center [1031, 198] width 35 height 35
click at [856, 304] on icon "button" at bounding box center [852, 314] width 35 height 35
click at [886, 424] on icon "button" at bounding box center [884, 425] width 35 height 35
click at [397, 305] on icon "button" at bounding box center [390, 314] width 35 height 35
click at [390, 422] on icon "button" at bounding box center [387, 426] width 26 height 26
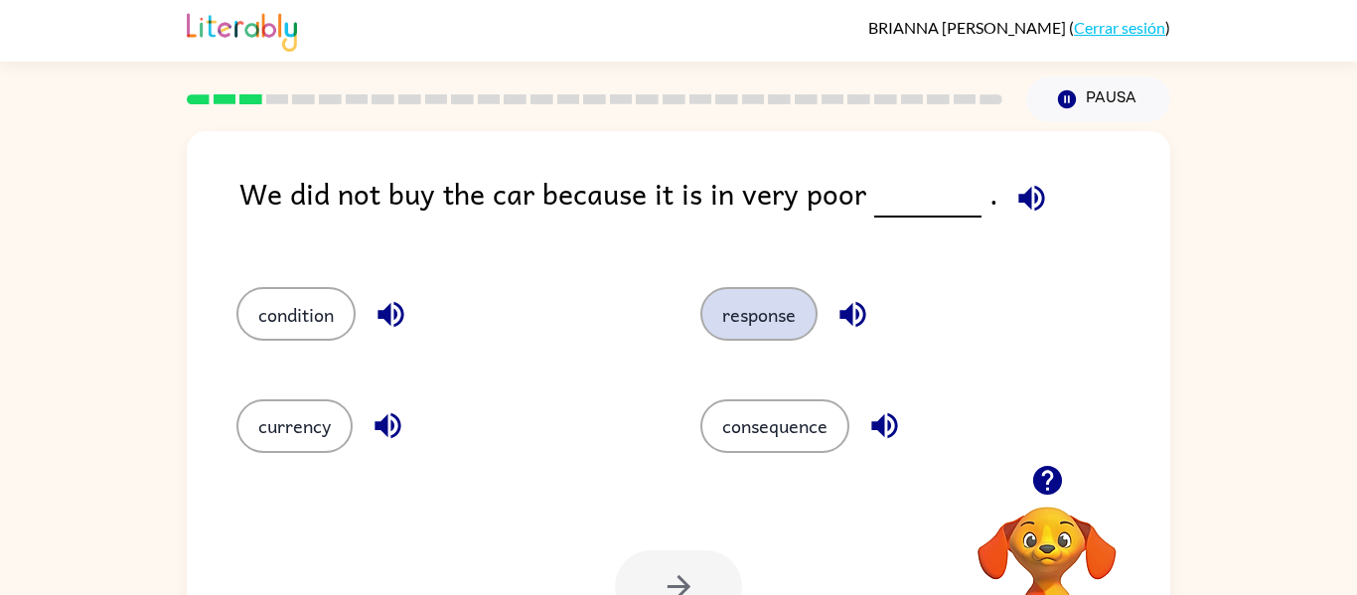
click at [789, 303] on button "response" at bounding box center [758, 314] width 117 height 54
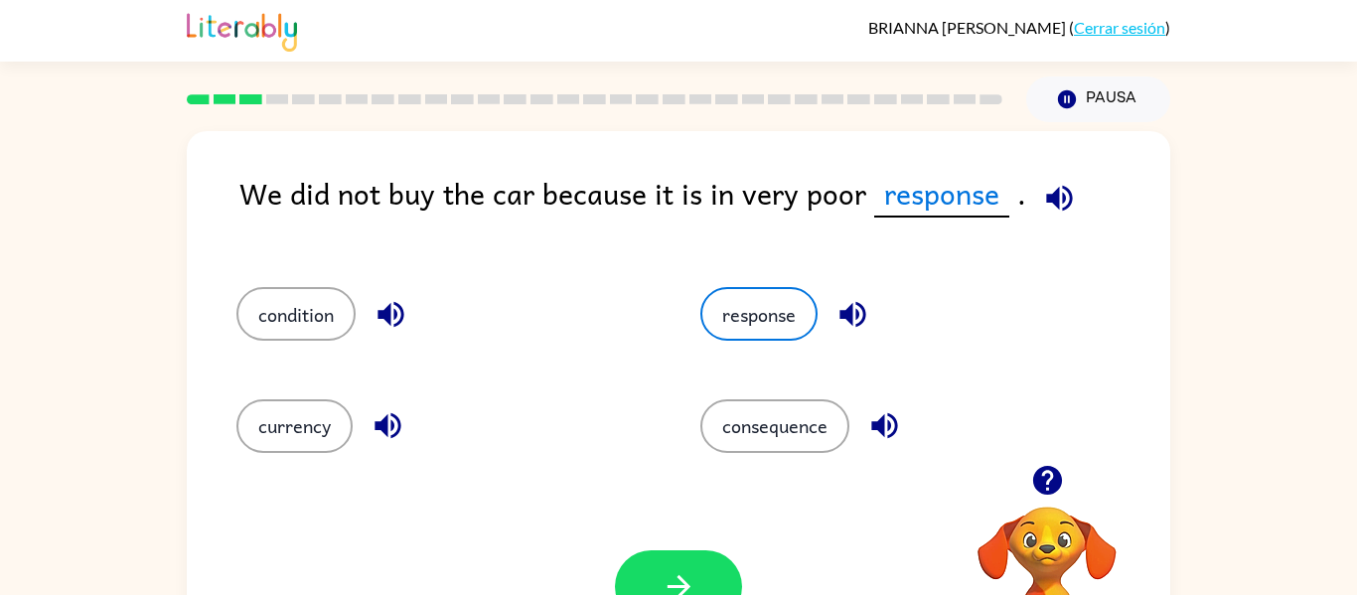
click at [856, 310] on icon "button" at bounding box center [852, 314] width 35 height 35
click at [894, 424] on icon "button" at bounding box center [884, 425] width 35 height 35
click at [700, 578] on button "button" at bounding box center [678, 586] width 127 height 72
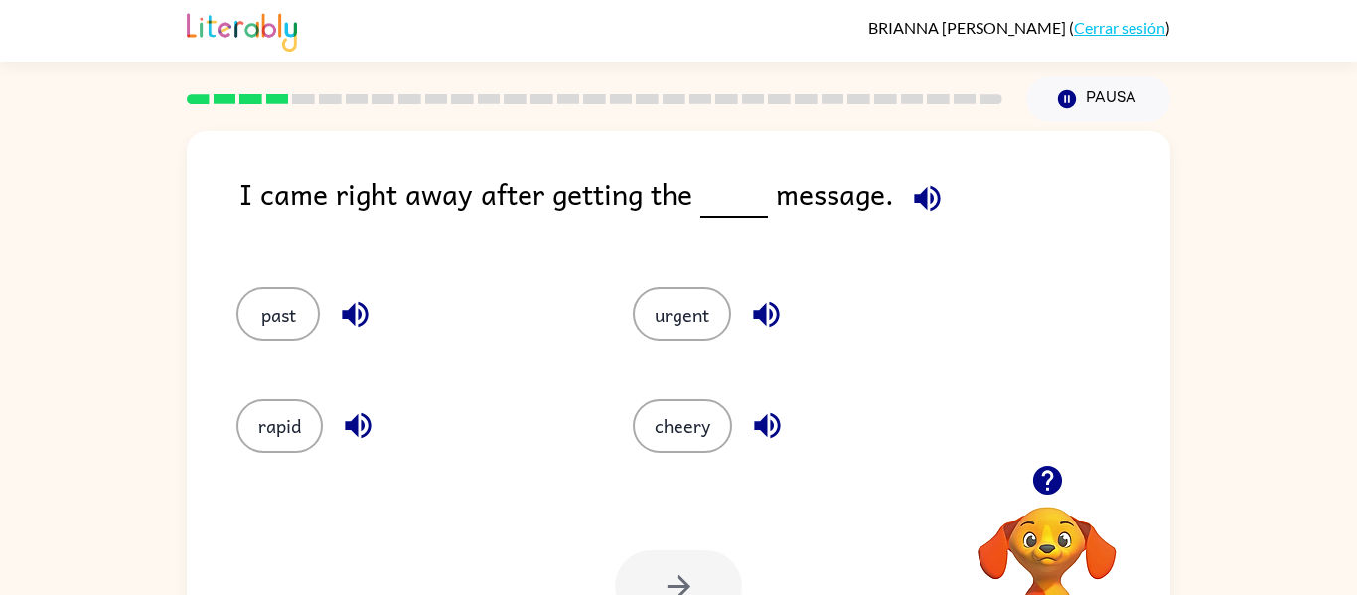
click at [925, 192] on icon "button" at bounding box center [927, 198] width 35 height 35
click at [360, 304] on icon "button" at bounding box center [355, 315] width 26 height 26
click at [358, 423] on icon "button" at bounding box center [358, 426] width 26 height 26
click at [762, 307] on icon "button" at bounding box center [766, 315] width 26 height 26
click at [773, 408] on icon "button" at bounding box center [767, 425] width 35 height 35
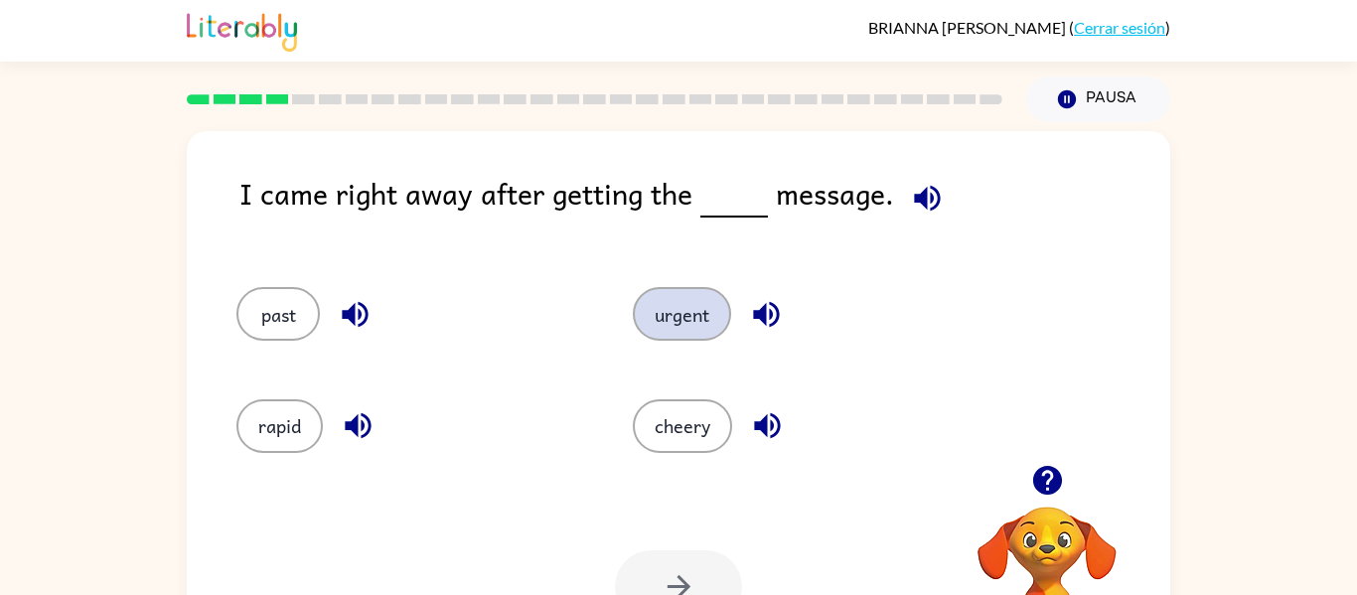
click at [722, 308] on button "urgent" at bounding box center [682, 314] width 98 height 54
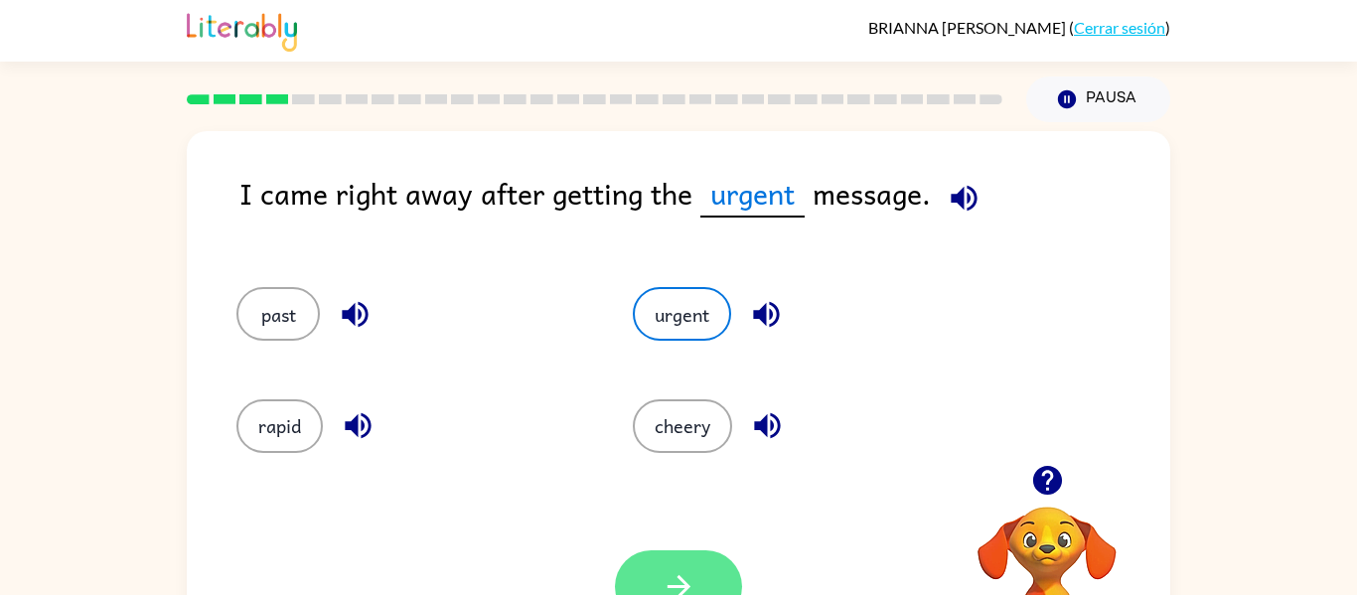
click at [720, 563] on button "button" at bounding box center [678, 586] width 127 height 72
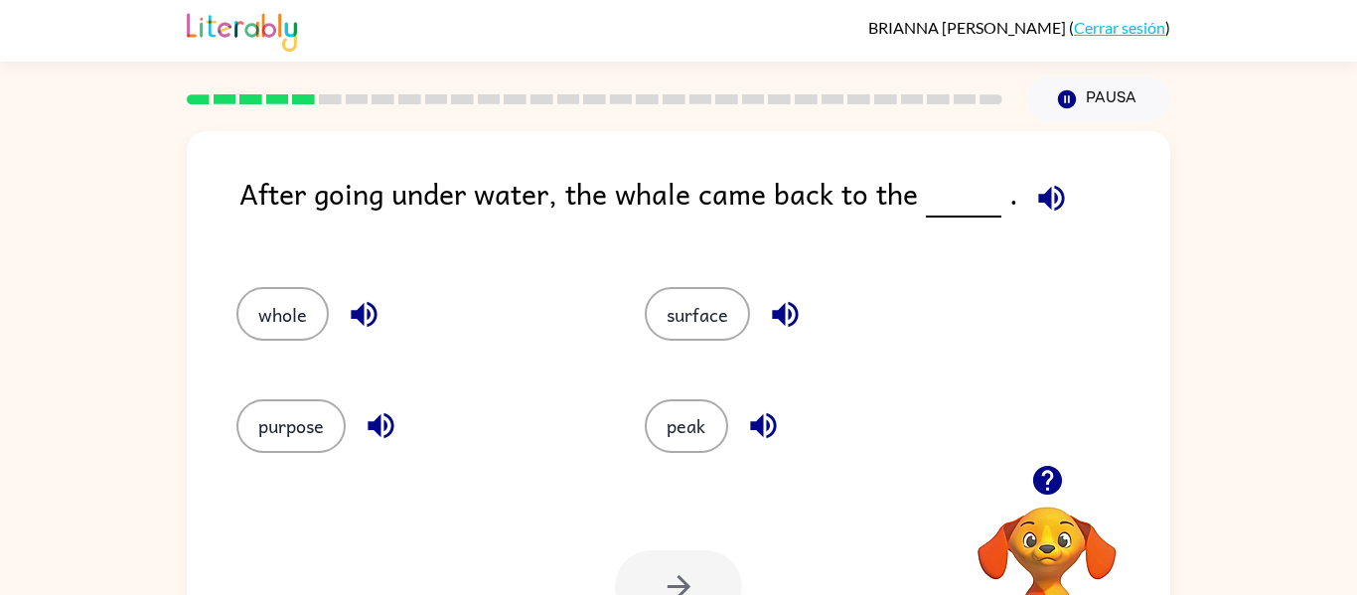
click at [1045, 192] on icon "button" at bounding box center [1051, 198] width 35 height 35
click at [361, 302] on icon "button" at bounding box center [364, 314] width 35 height 35
click at [384, 428] on icon "button" at bounding box center [380, 426] width 26 height 26
click at [783, 310] on icon "button" at bounding box center [785, 315] width 26 height 26
click at [765, 421] on icon "button" at bounding box center [763, 425] width 35 height 35
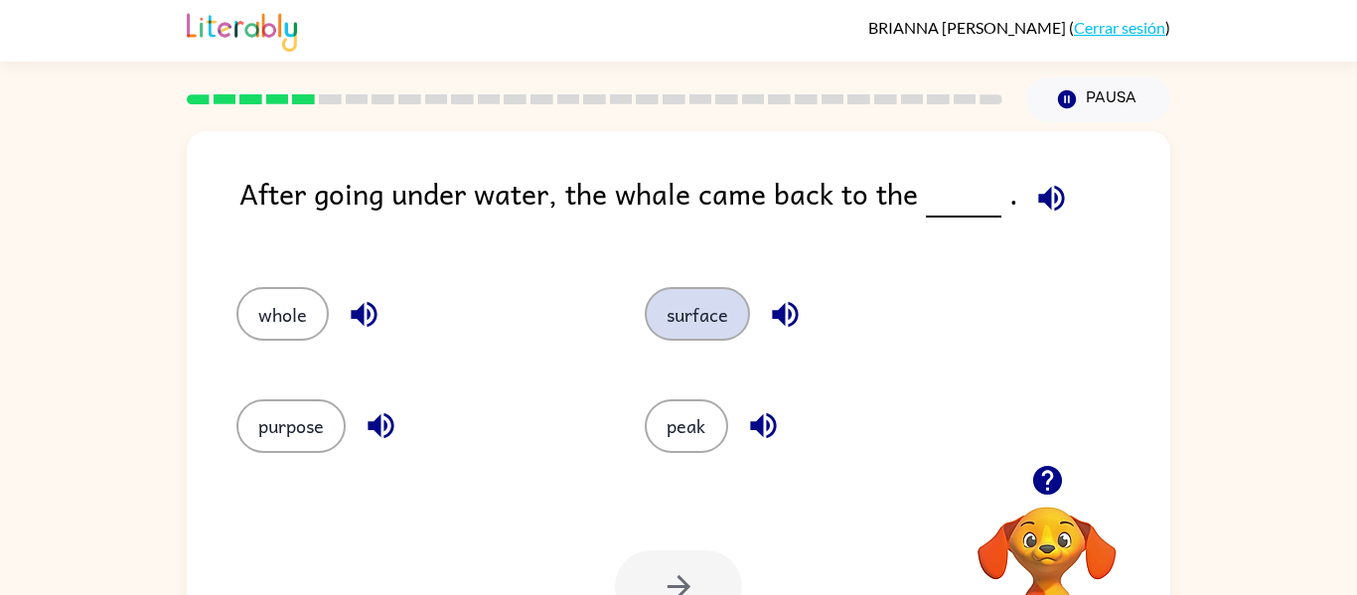
click at [723, 307] on button "surface" at bounding box center [697, 314] width 105 height 54
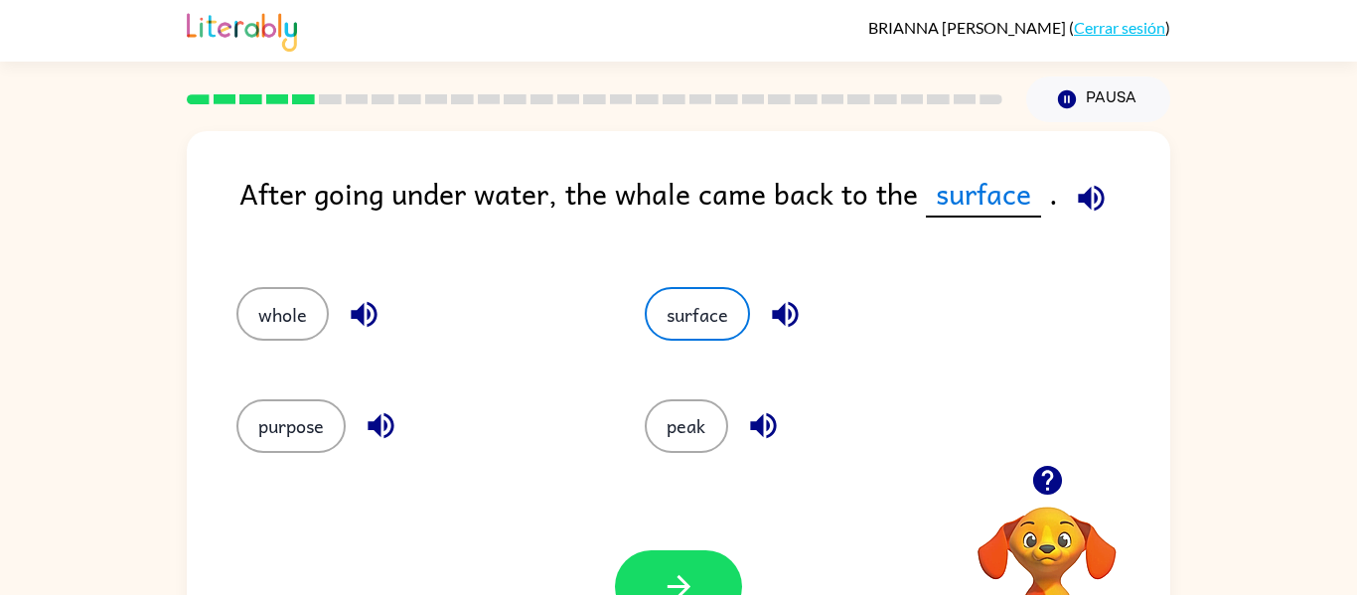
click at [1085, 196] on icon "button" at bounding box center [1091, 198] width 26 height 26
click at [681, 577] on icon "button" at bounding box center [678, 586] width 35 height 35
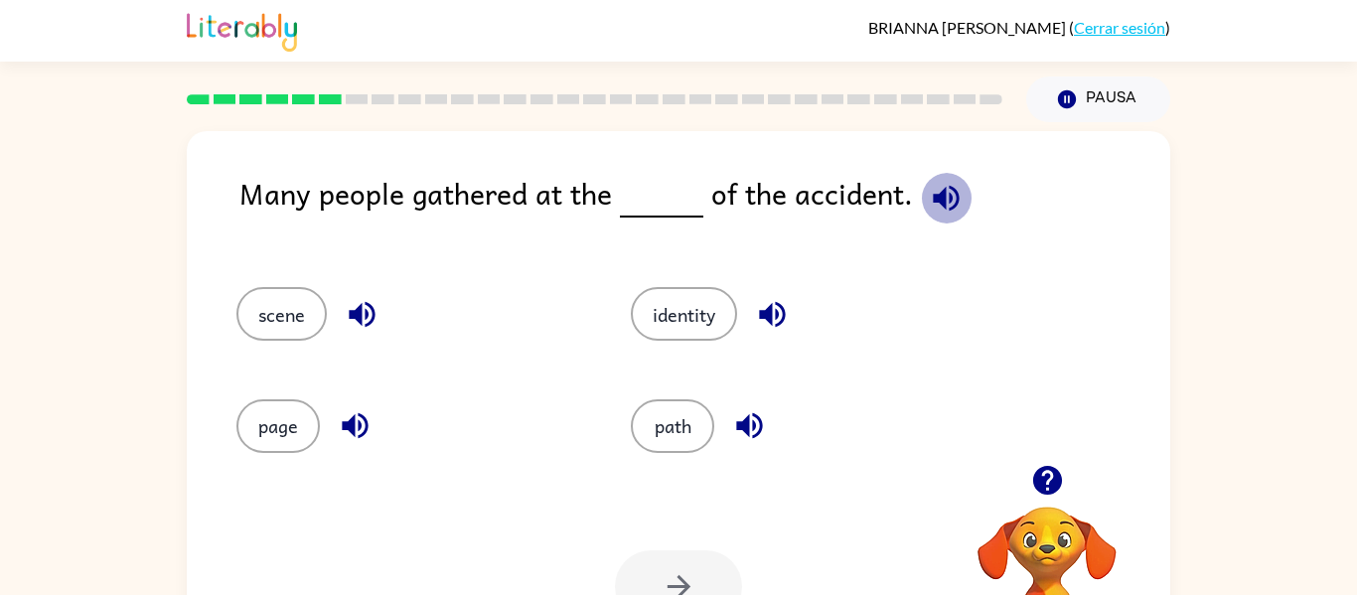
click at [938, 193] on icon "button" at bounding box center [946, 198] width 26 height 26
click at [362, 309] on icon "button" at bounding box center [362, 314] width 35 height 35
click at [360, 423] on icon "button" at bounding box center [355, 426] width 26 height 26
click at [776, 312] on icon "button" at bounding box center [772, 314] width 35 height 35
click at [759, 422] on icon "button" at bounding box center [749, 425] width 35 height 35
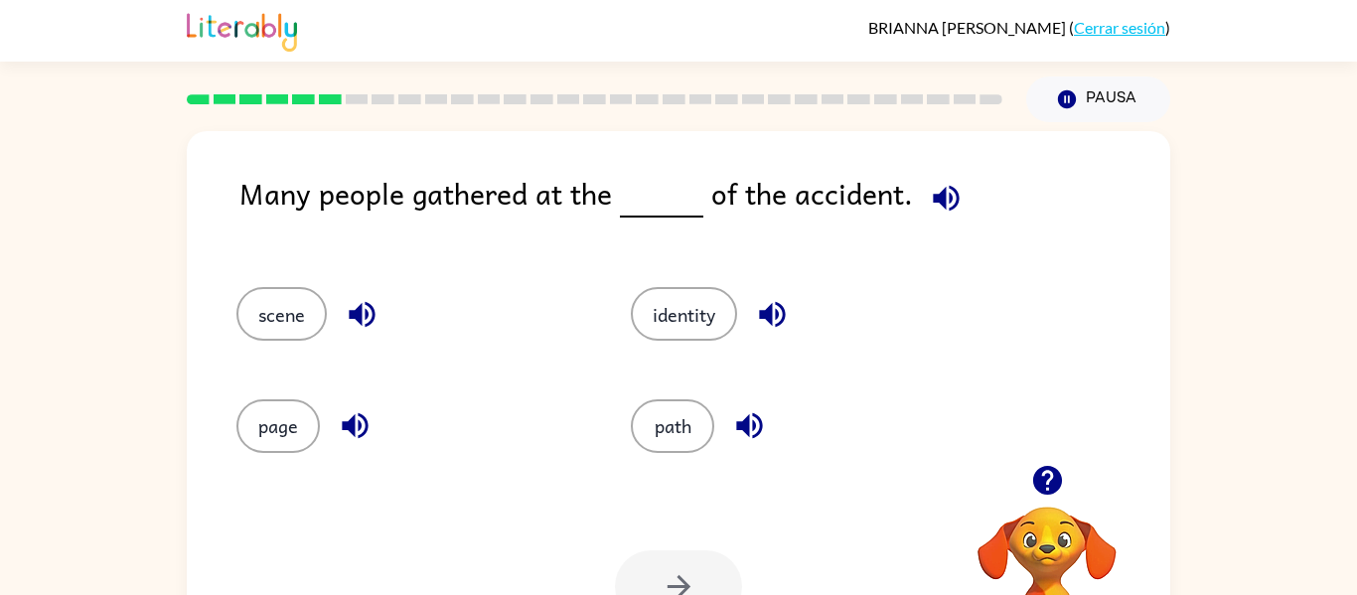
click at [356, 316] on icon "button" at bounding box center [362, 315] width 26 height 26
click at [941, 195] on icon "button" at bounding box center [946, 198] width 26 height 26
click at [772, 306] on icon "button" at bounding box center [772, 315] width 26 height 26
click at [361, 309] on icon "button" at bounding box center [362, 314] width 35 height 35
click at [360, 416] on icon "button" at bounding box center [355, 426] width 26 height 26
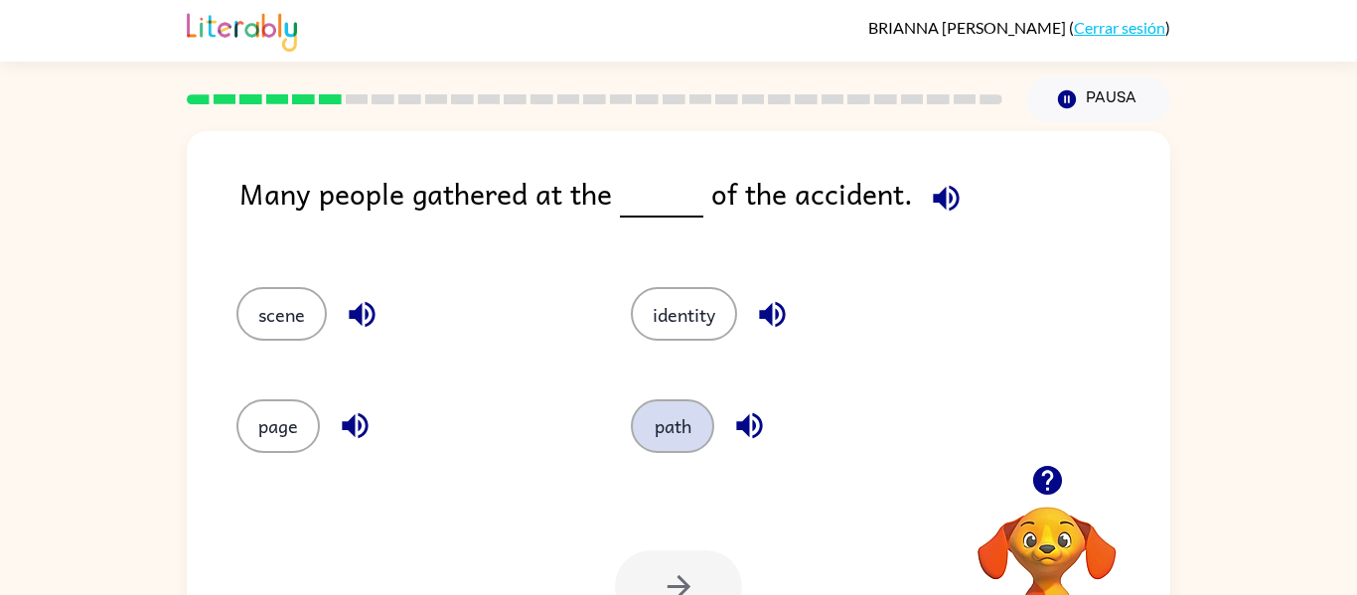
click at [665, 435] on button "path" at bounding box center [672, 426] width 83 height 54
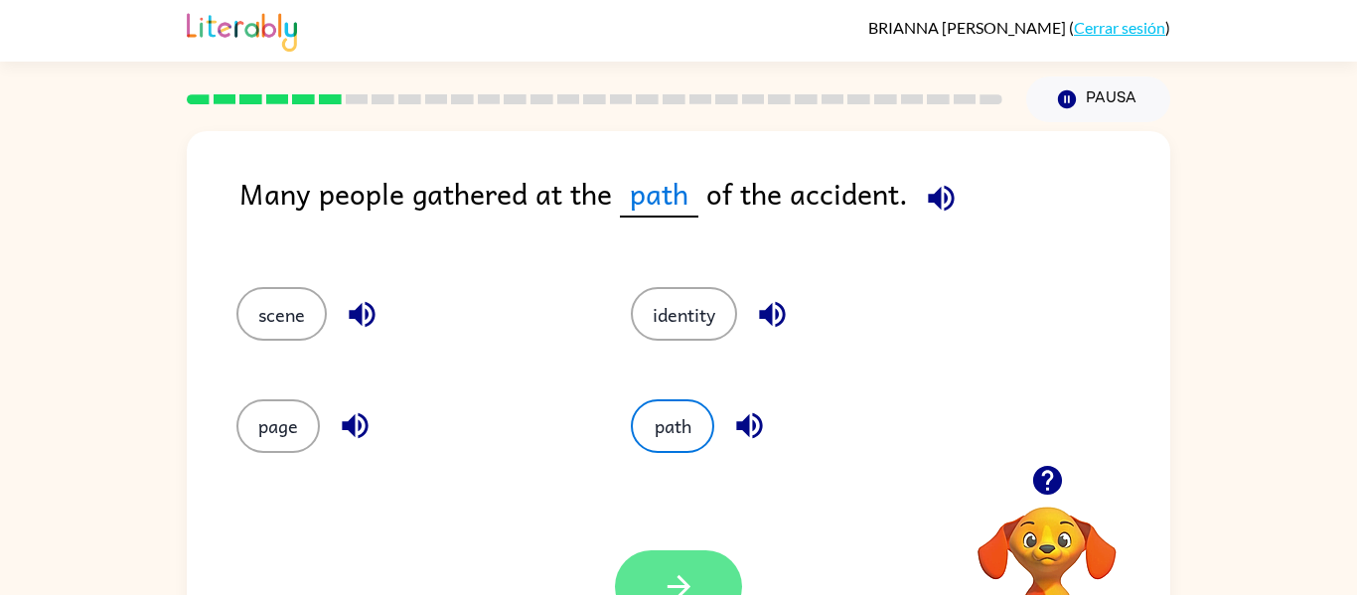
click at [686, 571] on icon "button" at bounding box center [678, 586] width 35 height 35
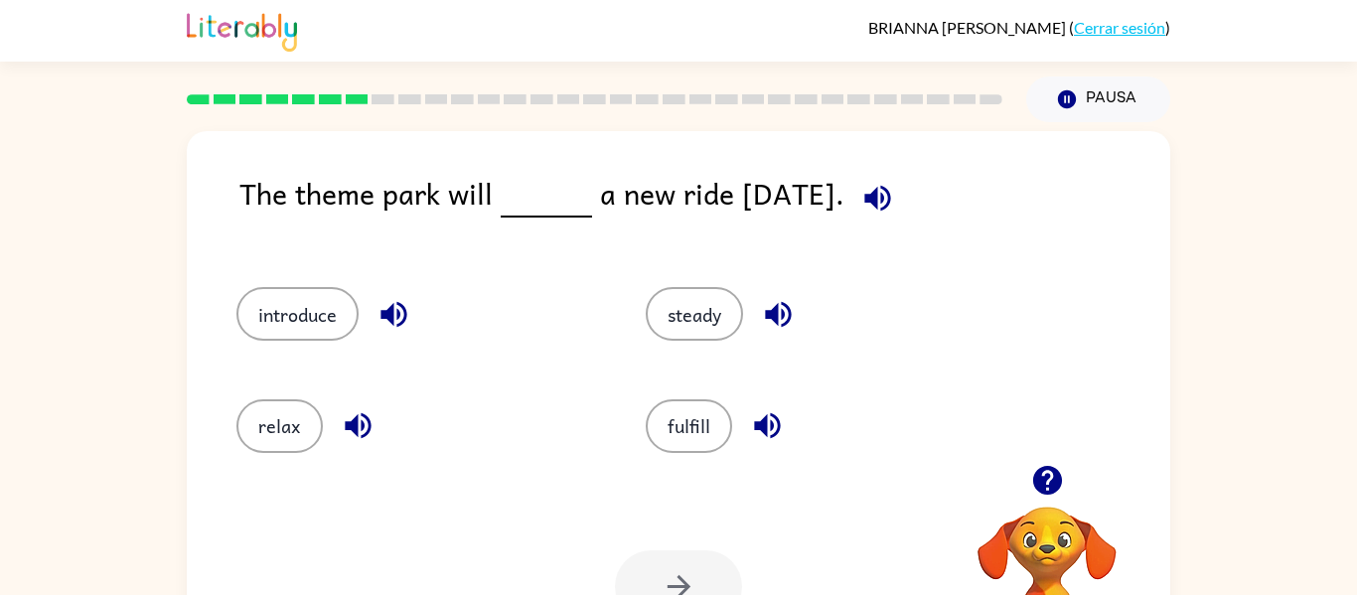
click at [895, 199] on icon "button" at bounding box center [877, 198] width 35 height 35
click at [395, 308] on icon "button" at bounding box center [393, 314] width 35 height 35
click at [374, 417] on icon "button" at bounding box center [358, 425] width 35 height 35
click at [800, 301] on button "button" at bounding box center [778, 314] width 51 height 51
click at [762, 417] on icon "button" at bounding box center [767, 425] width 35 height 35
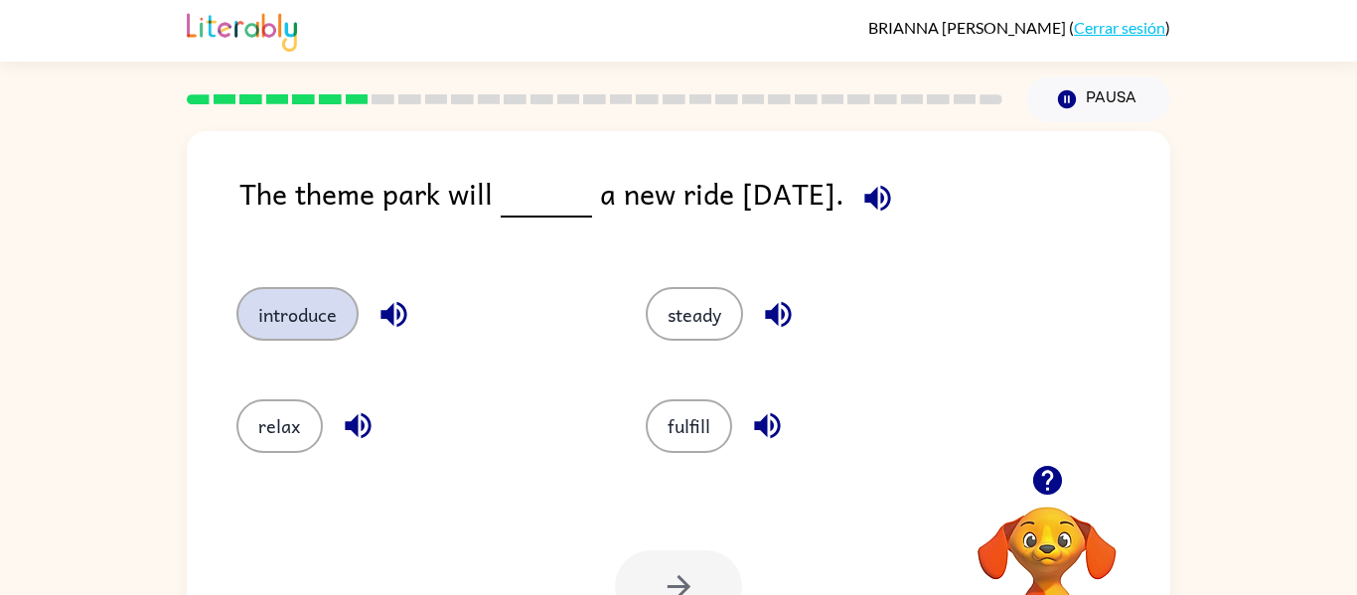
click at [294, 297] on button "introduce" at bounding box center [297, 314] width 122 height 54
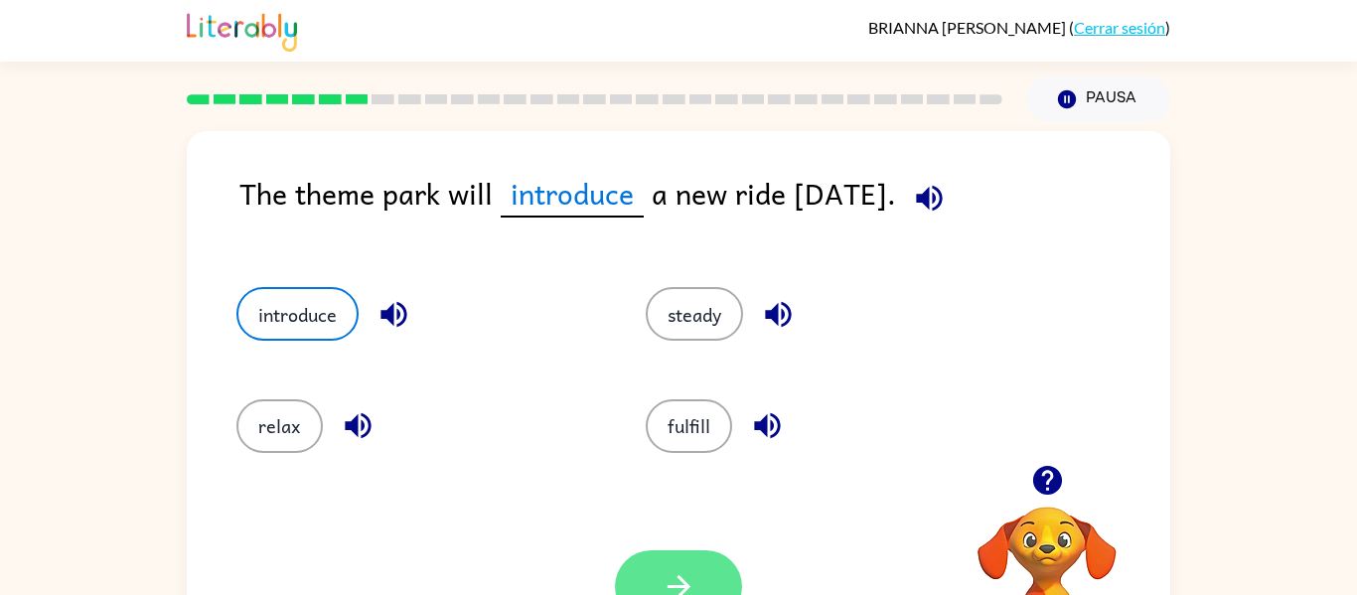
click at [694, 575] on icon "button" at bounding box center [678, 586] width 35 height 35
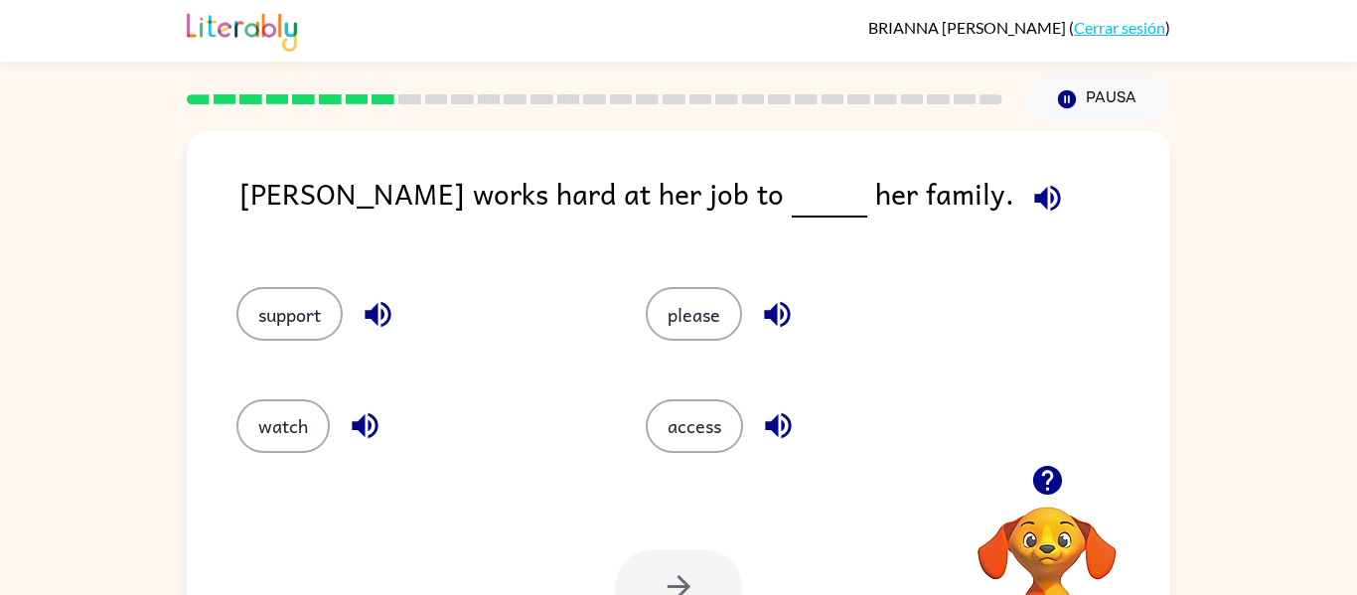
click at [1030, 187] on icon "button" at bounding box center [1047, 198] width 35 height 35
click at [1034, 199] on icon "button" at bounding box center [1047, 198] width 26 height 26
click at [392, 299] on icon "button" at bounding box center [378, 314] width 35 height 35
click at [378, 430] on icon "button" at bounding box center [365, 425] width 35 height 35
click at [792, 308] on icon "button" at bounding box center [777, 314] width 35 height 35
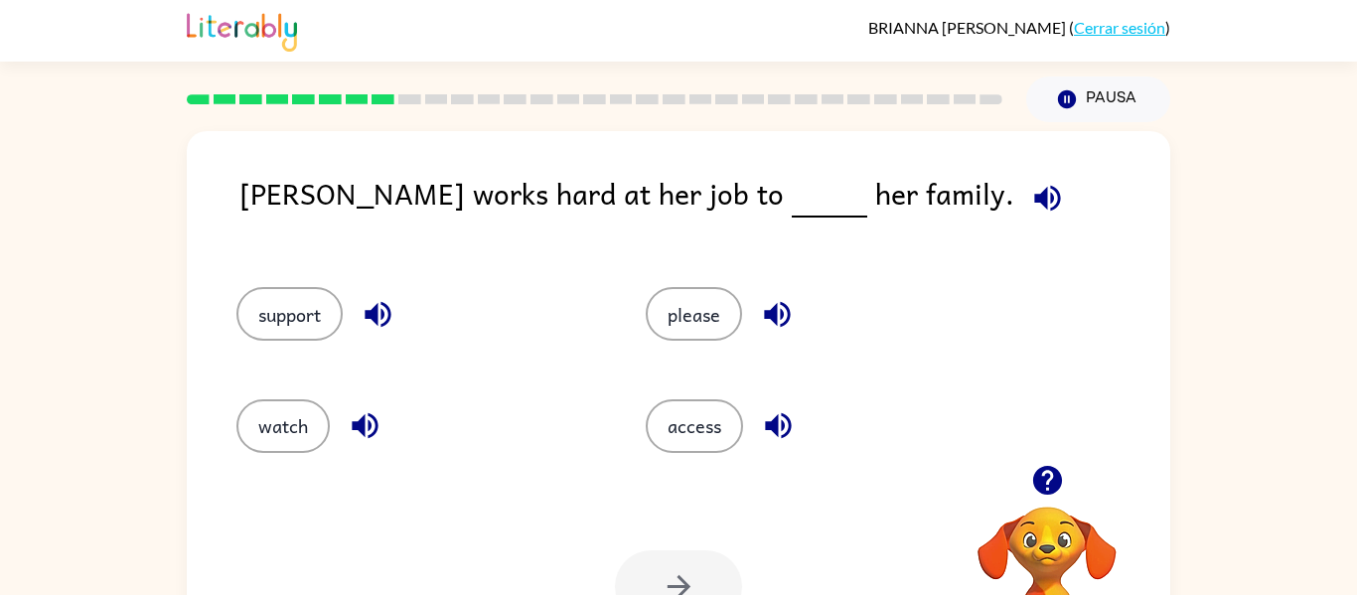
click at [791, 432] on icon "button" at bounding box center [778, 426] width 26 height 26
click at [305, 313] on button "support" at bounding box center [289, 314] width 106 height 54
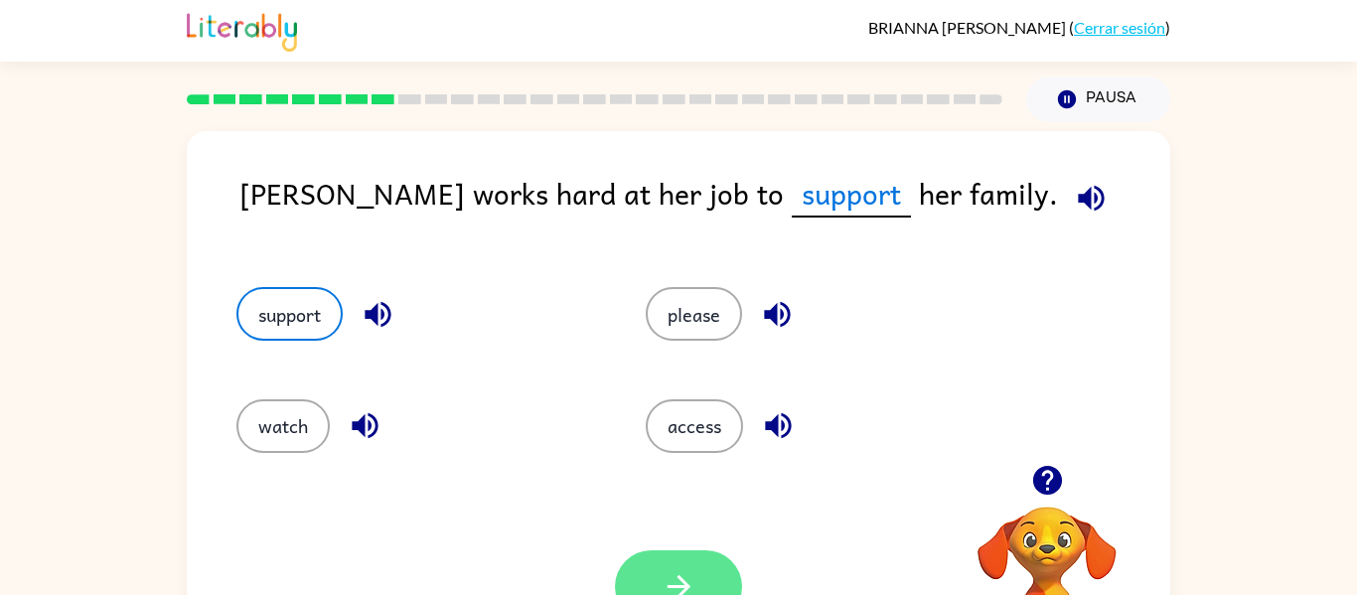
click at [683, 581] on icon "button" at bounding box center [677, 586] width 23 height 23
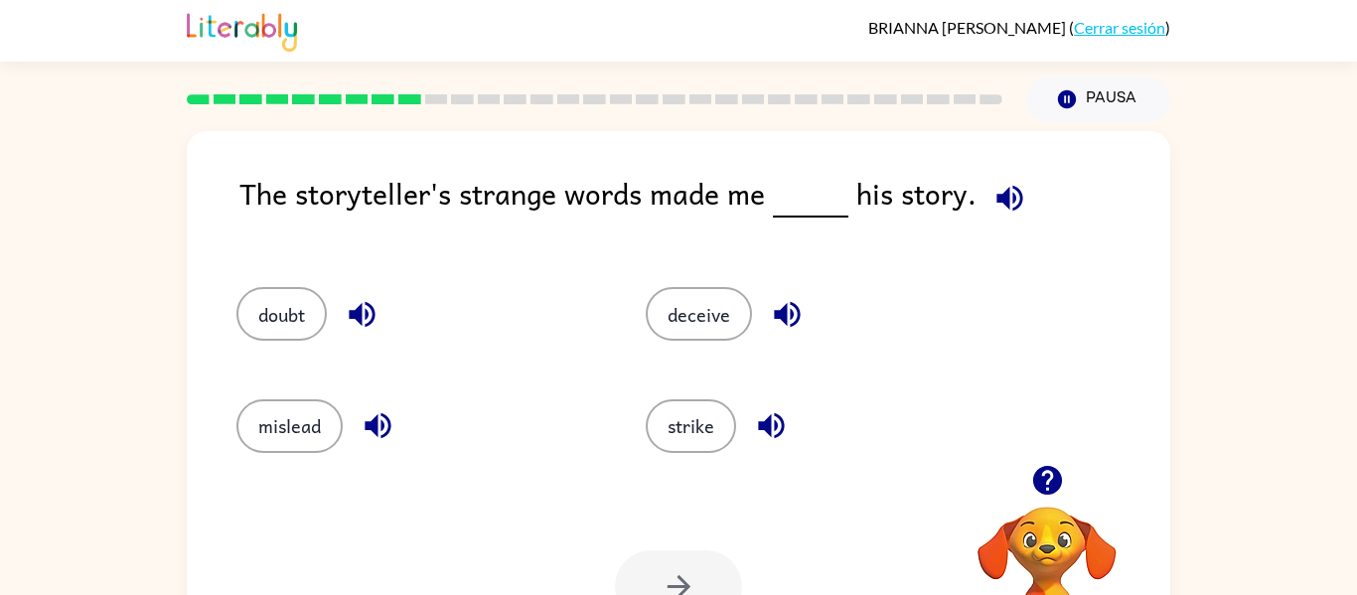
click at [1019, 212] on icon "button" at bounding box center [1009, 198] width 35 height 35
click at [795, 306] on icon "button" at bounding box center [787, 315] width 26 height 26
click at [788, 432] on icon "button" at bounding box center [771, 425] width 35 height 35
click at [361, 307] on icon "button" at bounding box center [362, 315] width 26 height 26
click at [394, 434] on icon "button" at bounding box center [378, 425] width 35 height 35
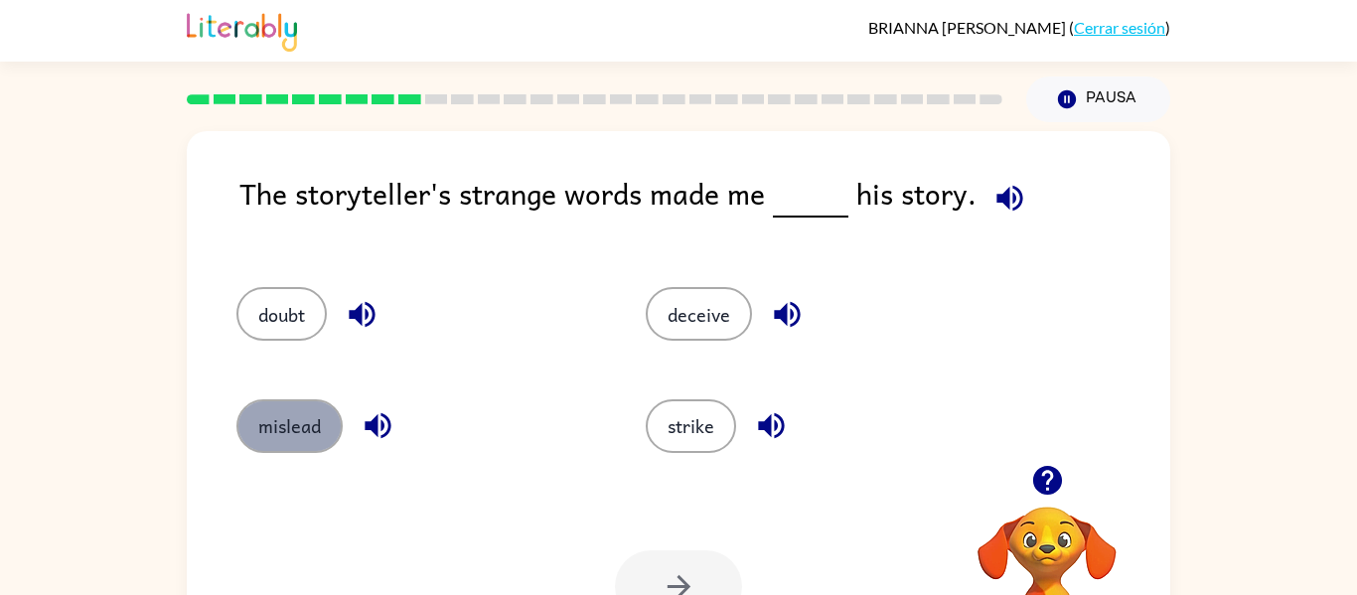
click at [305, 431] on button "mislead" at bounding box center [289, 426] width 106 height 54
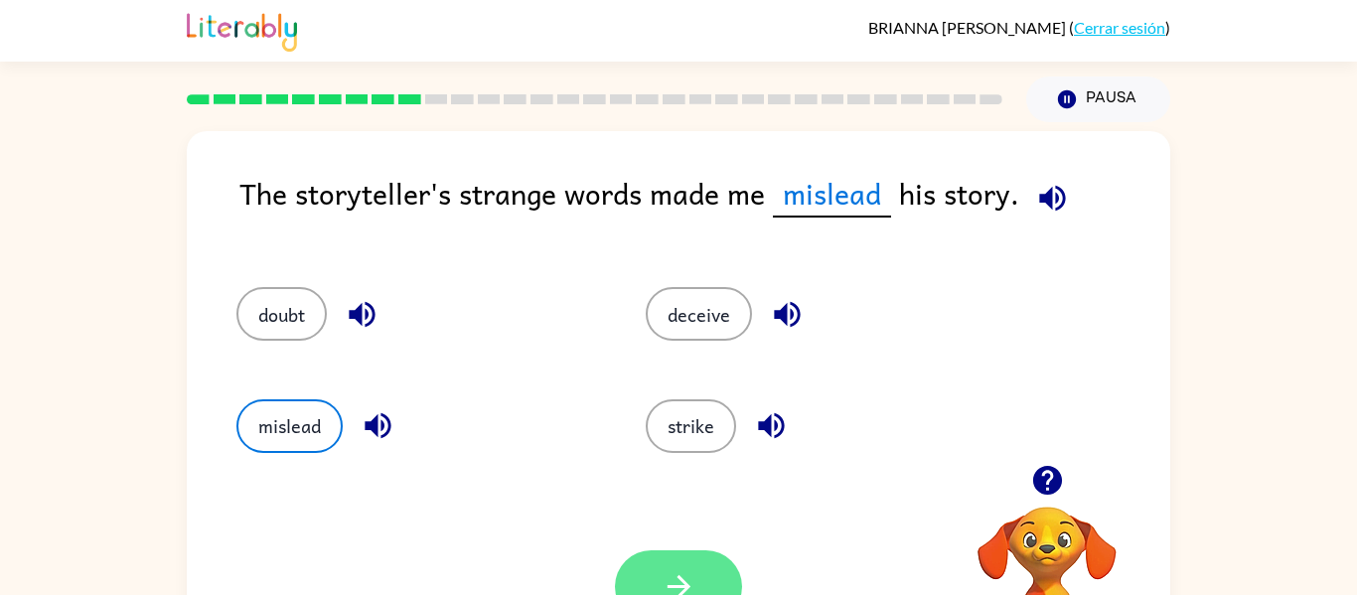
click at [665, 570] on icon "button" at bounding box center [678, 586] width 35 height 35
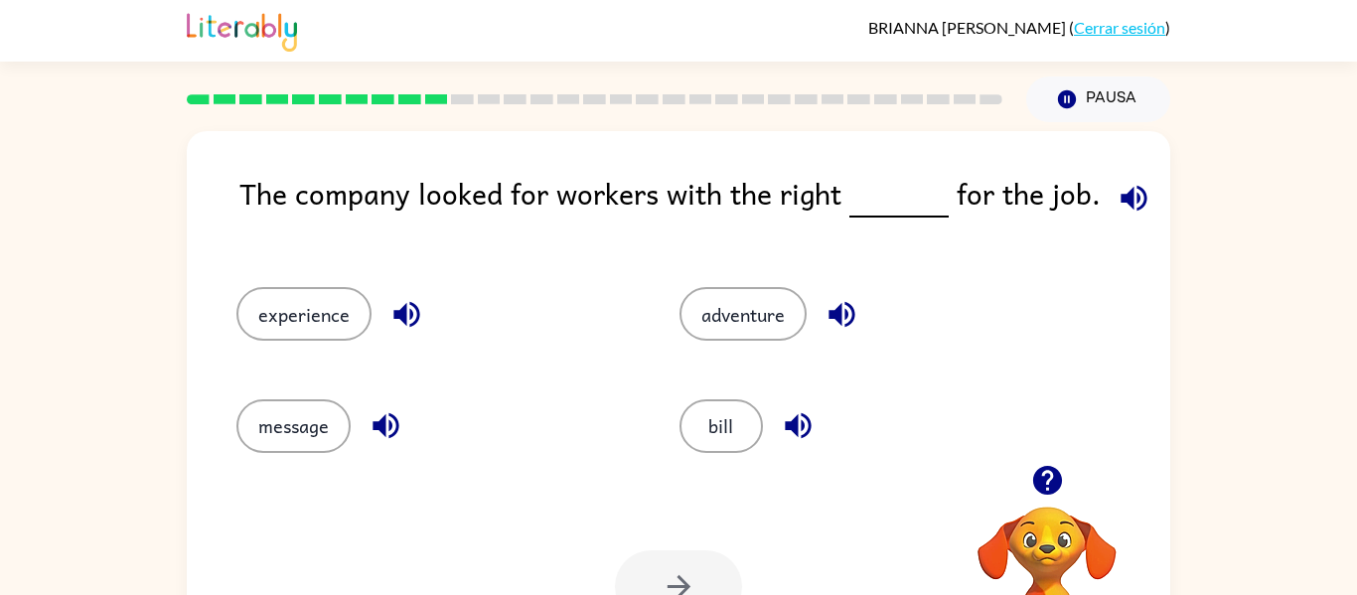
click at [1131, 204] on icon "button" at bounding box center [1133, 198] width 35 height 35
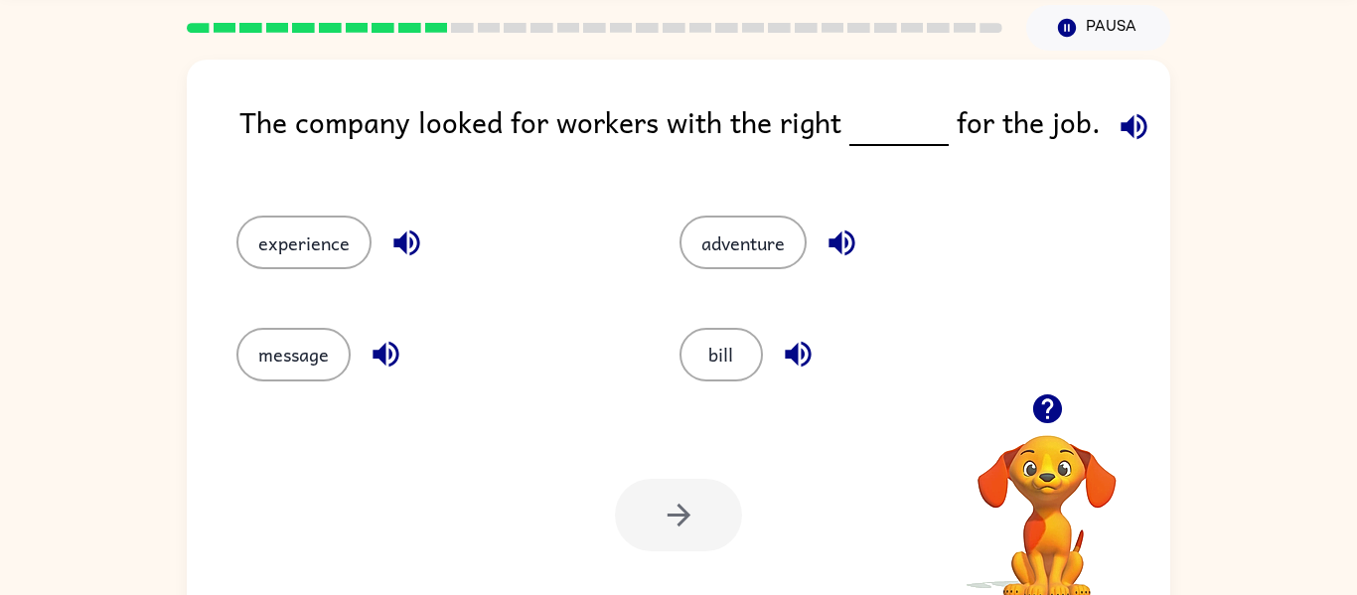
scroll to position [72, 0]
click at [850, 225] on icon "button" at bounding box center [841, 241] width 35 height 35
click at [802, 353] on icon "button" at bounding box center [798, 354] width 26 height 26
click at [412, 247] on icon "button" at bounding box center [406, 241] width 35 height 35
click at [380, 351] on icon "button" at bounding box center [385, 354] width 26 height 26
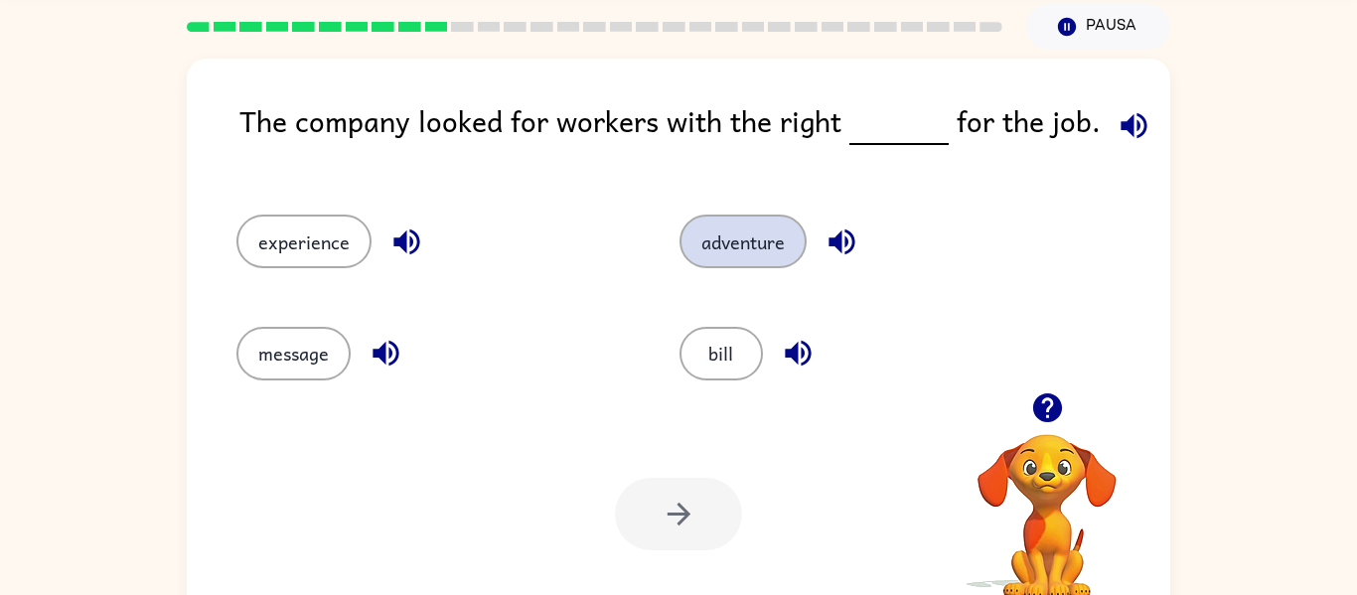
click at [731, 242] on button "adventure" at bounding box center [742, 242] width 127 height 54
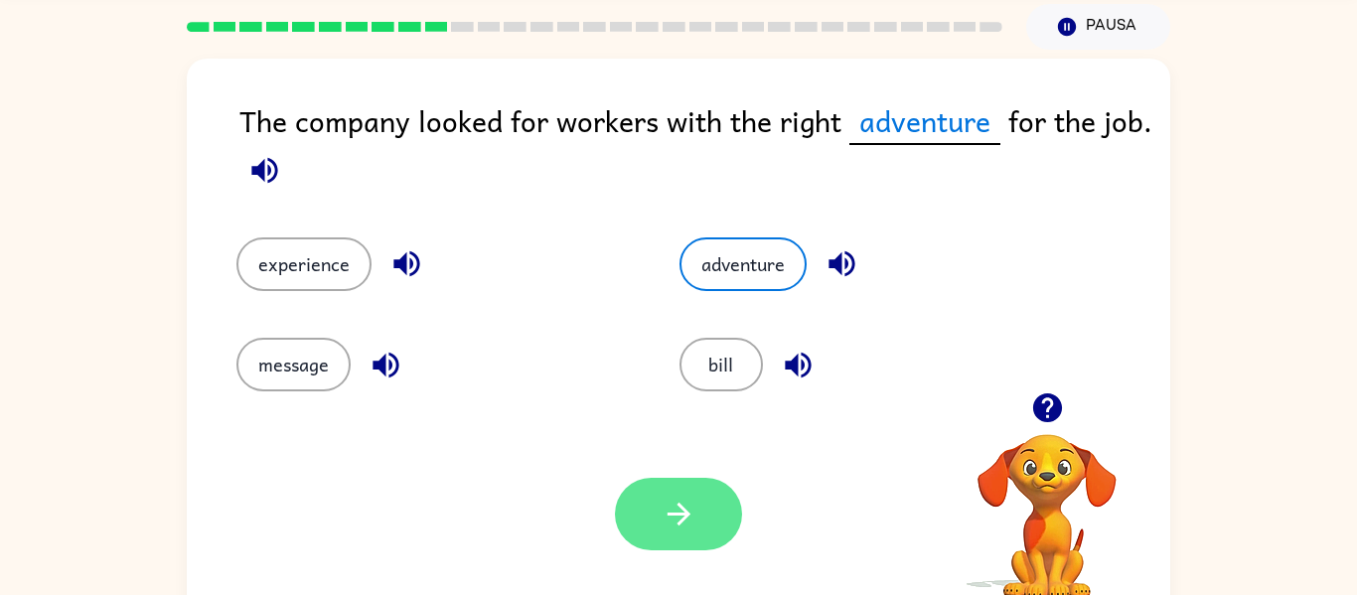
click at [672, 513] on icon "button" at bounding box center [677, 514] width 23 height 23
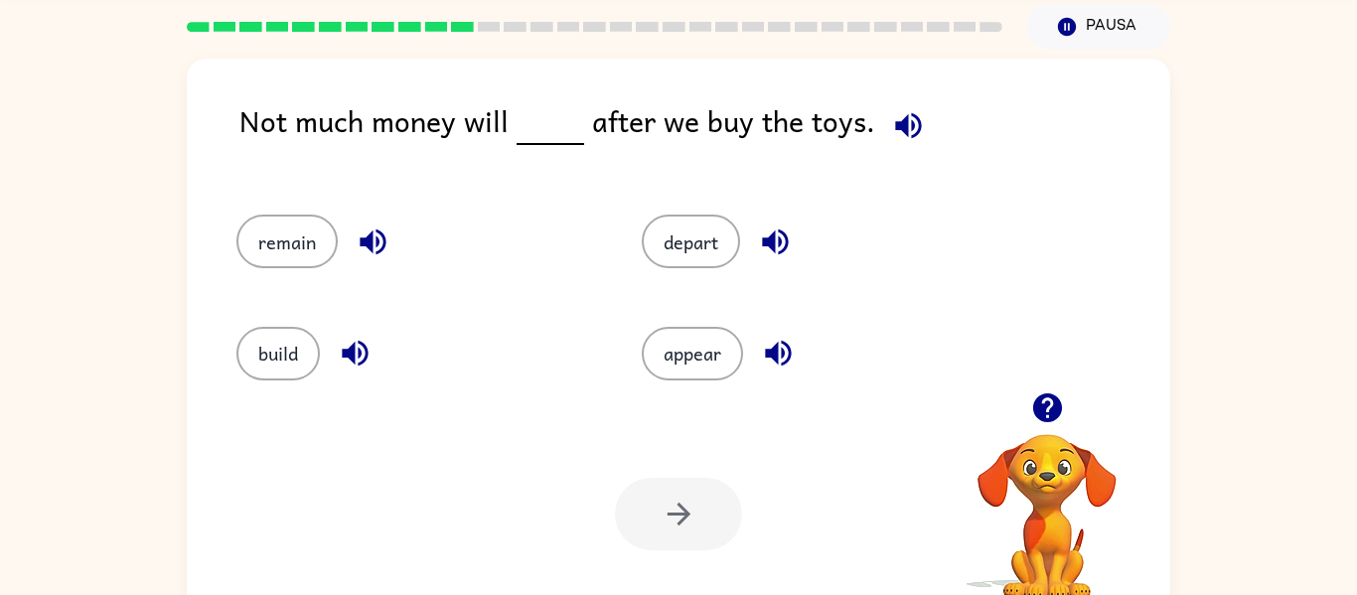
click at [899, 115] on icon "button" at bounding box center [908, 125] width 35 height 35
click at [780, 240] on icon "button" at bounding box center [775, 242] width 26 height 26
click at [771, 347] on icon "button" at bounding box center [778, 353] width 35 height 35
click at [362, 237] on icon "button" at bounding box center [373, 242] width 26 height 26
click at [351, 357] on icon "button" at bounding box center [355, 354] width 26 height 26
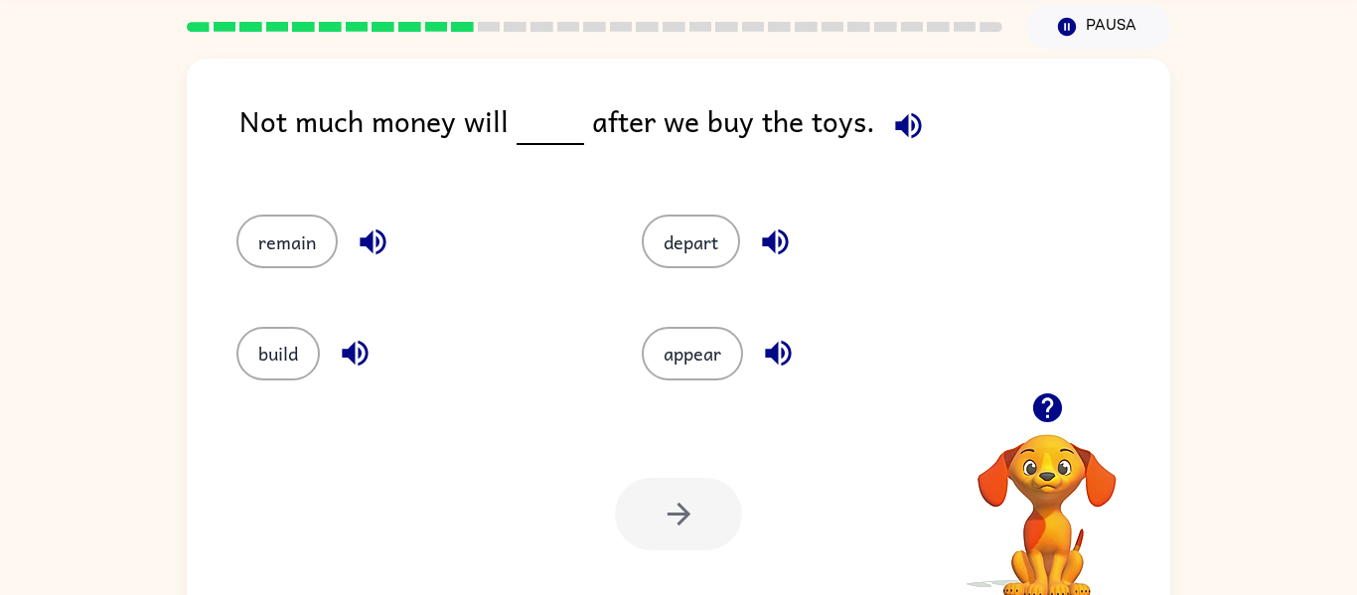
click at [785, 344] on icon "button" at bounding box center [778, 354] width 26 height 26
click at [775, 342] on icon "button" at bounding box center [778, 353] width 35 height 35
click at [781, 357] on icon "button" at bounding box center [778, 353] width 35 height 35
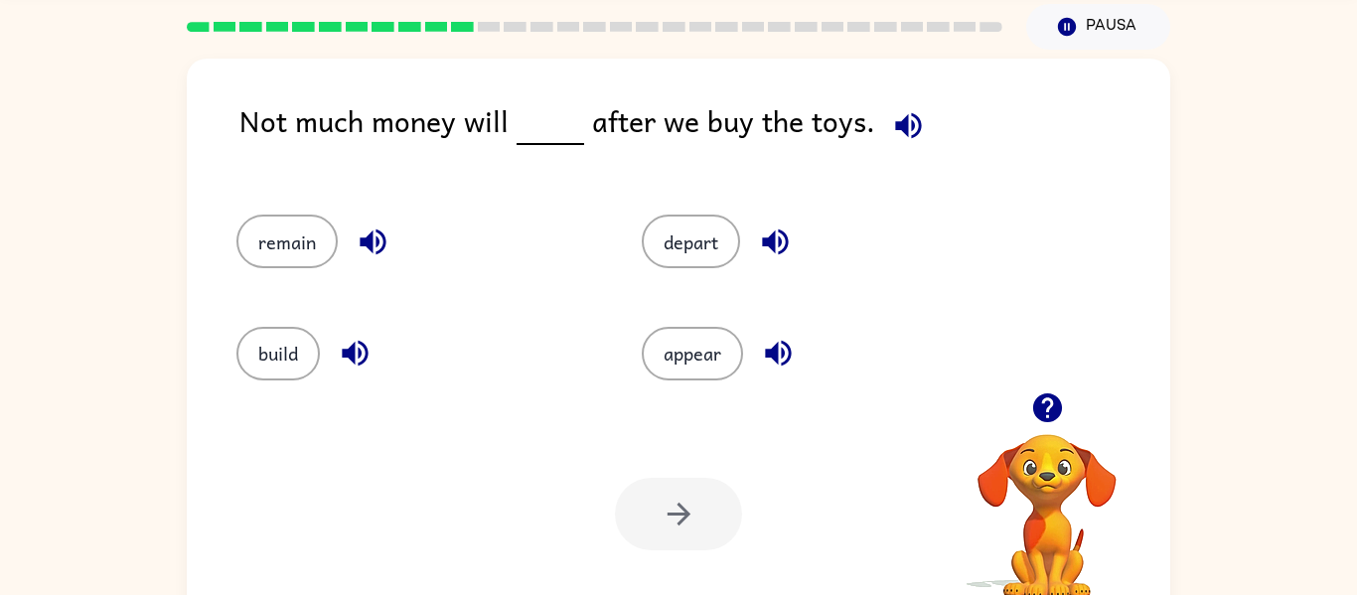
click at [783, 352] on icon "button" at bounding box center [778, 354] width 26 height 26
click at [277, 237] on button "remain" at bounding box center [286, 242] width 101 height 54
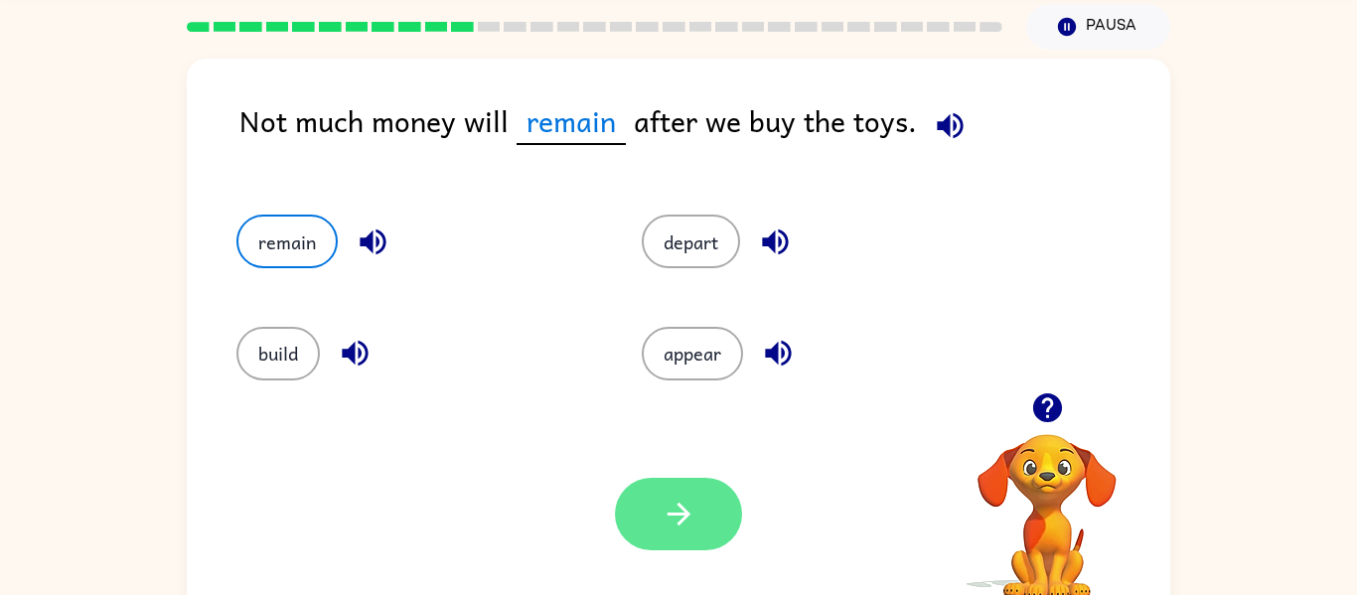
click at [629, 503] on button "button" at bounding box center [678, 514] width 127 height 72
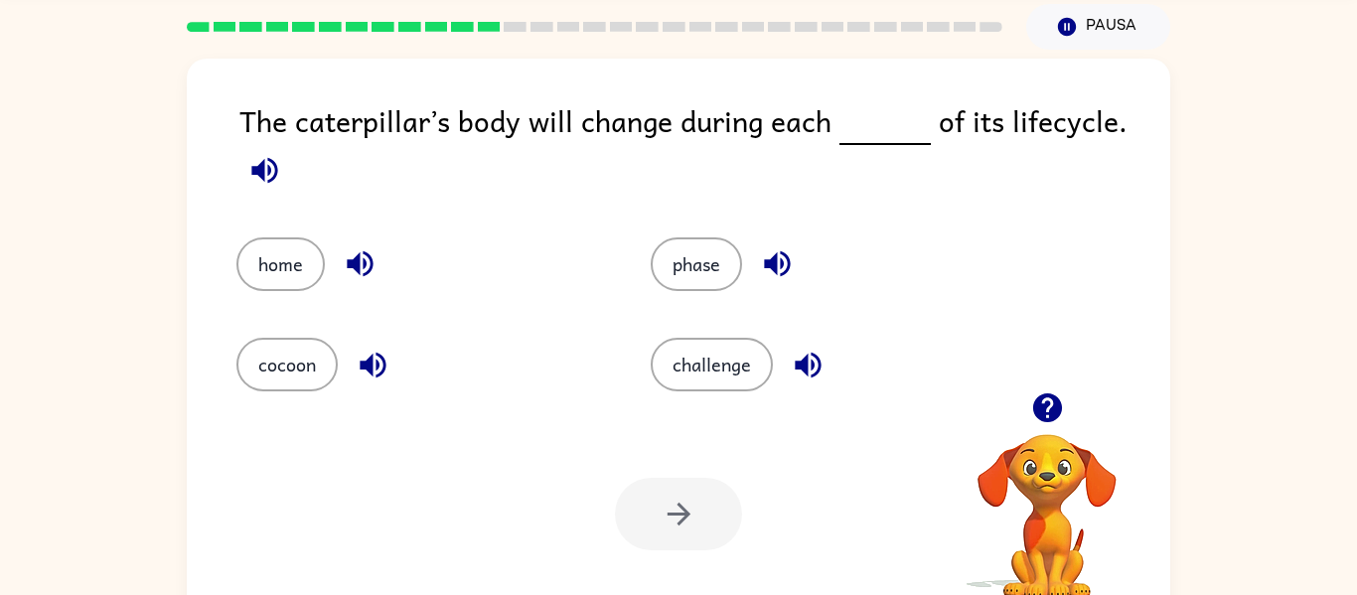
click at [267, 168] on icon "button" at bounding box center [264, 170] width 35 height 35
click at [366, 252] on icon "button" at bounding box center [360, 264] width 26 height 26
click at [375, 360] on icon "button" at bounding box center [373, 365] width 35 height 35
click at [777, 265] on icon "button" at bounding box center [777, 264] width 26 height 26
click at [809, 360] on icon "button" at bounding box center [808, 365] width 35 height 35
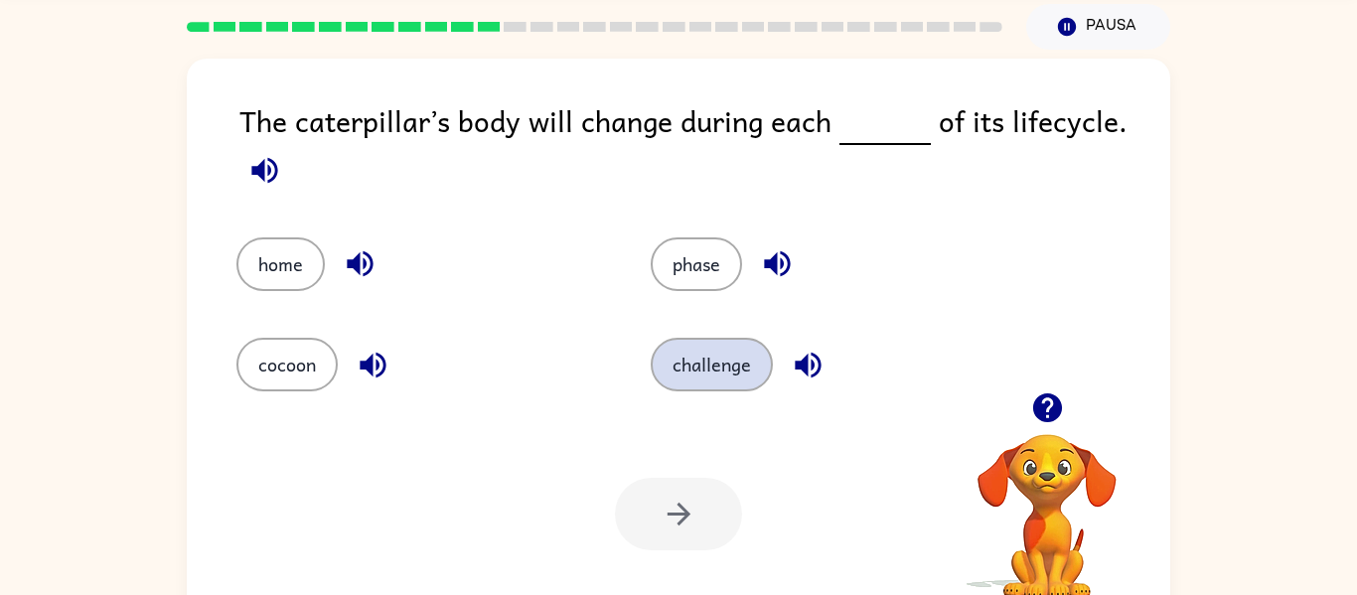
click at [721, 361] on button "challenge" at bounding box center [711, 365] width 122 height 54
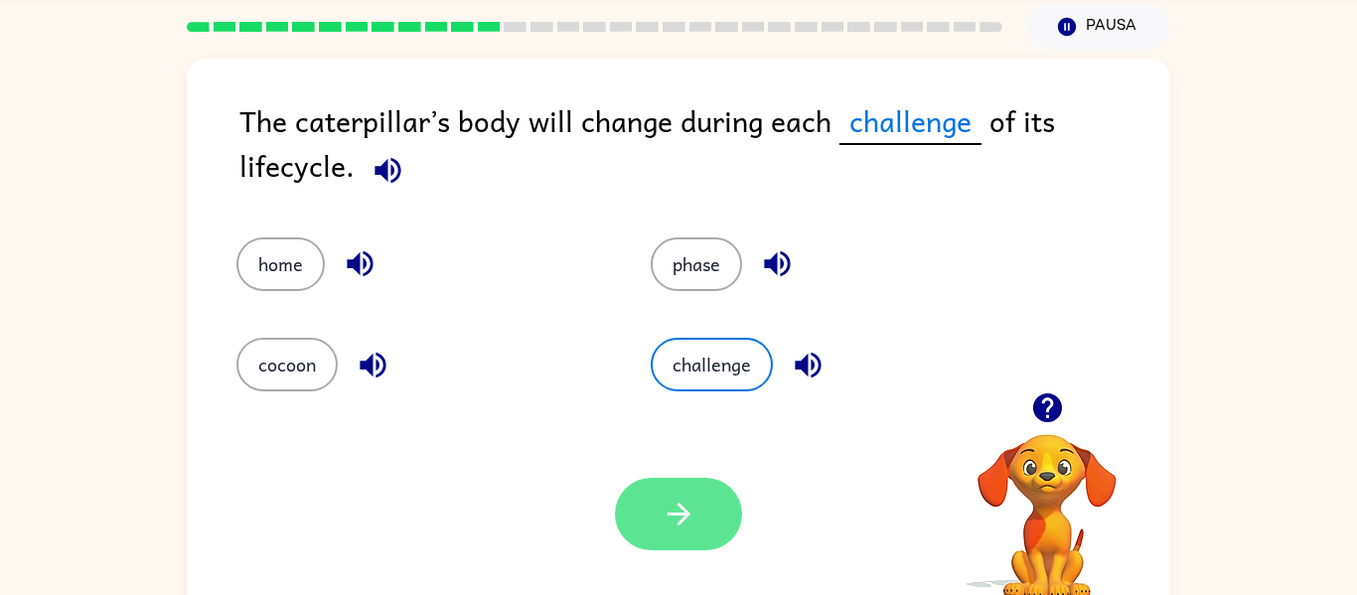
click at [689, 510] on icon "button" at bounding box center [678, 514] width 35 height 35
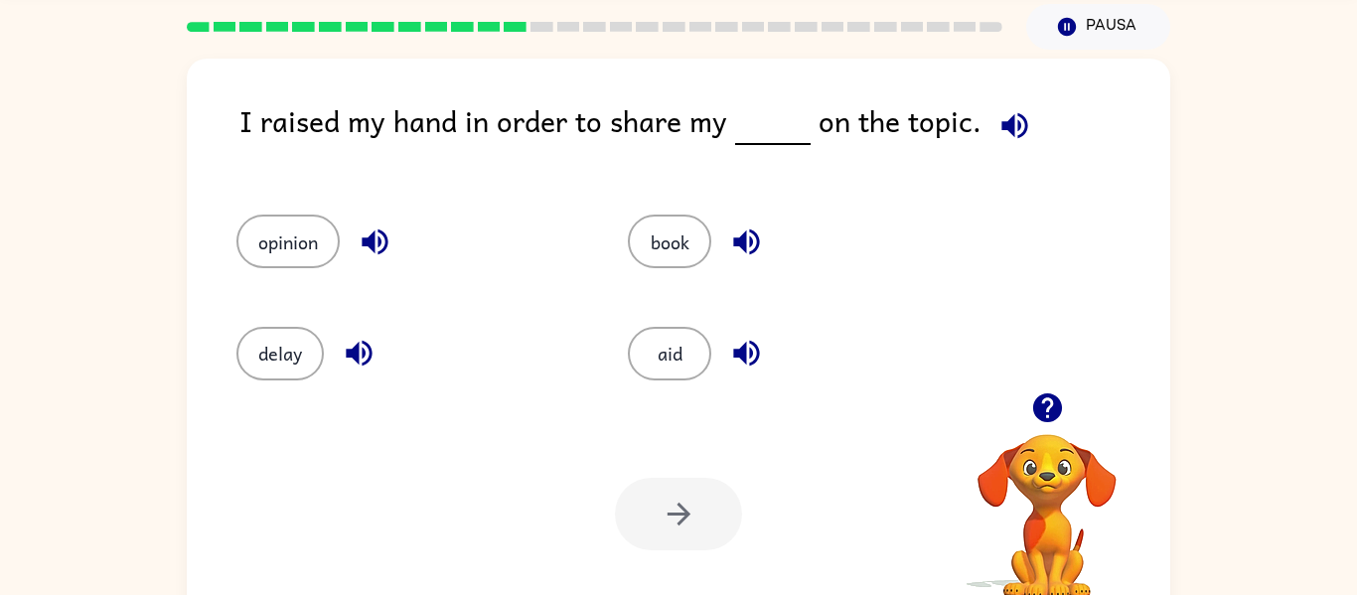
click at [1003, 125] on icon "button" at bounding box center [1014, 125] width 26 height 26
click at [686, 216] on button "book" at bounding box center [669, 242] width 83 height 54
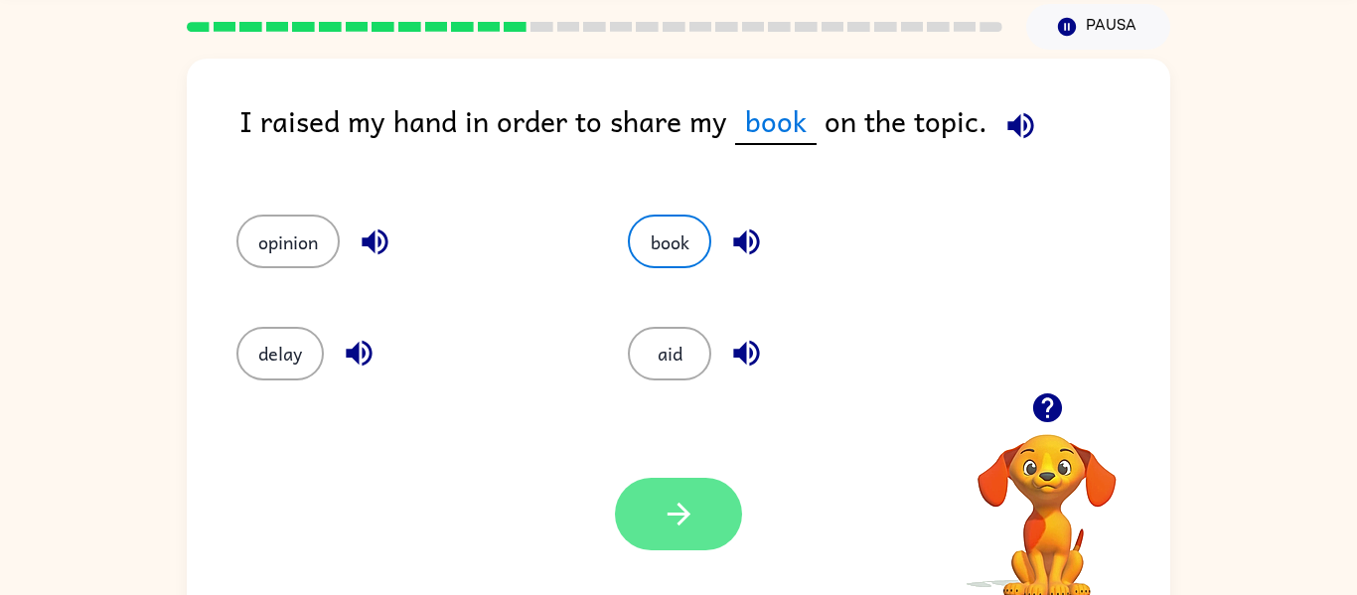
click at [704, 522] on button "button" at bounding box center [678, 514] width 127 height 72
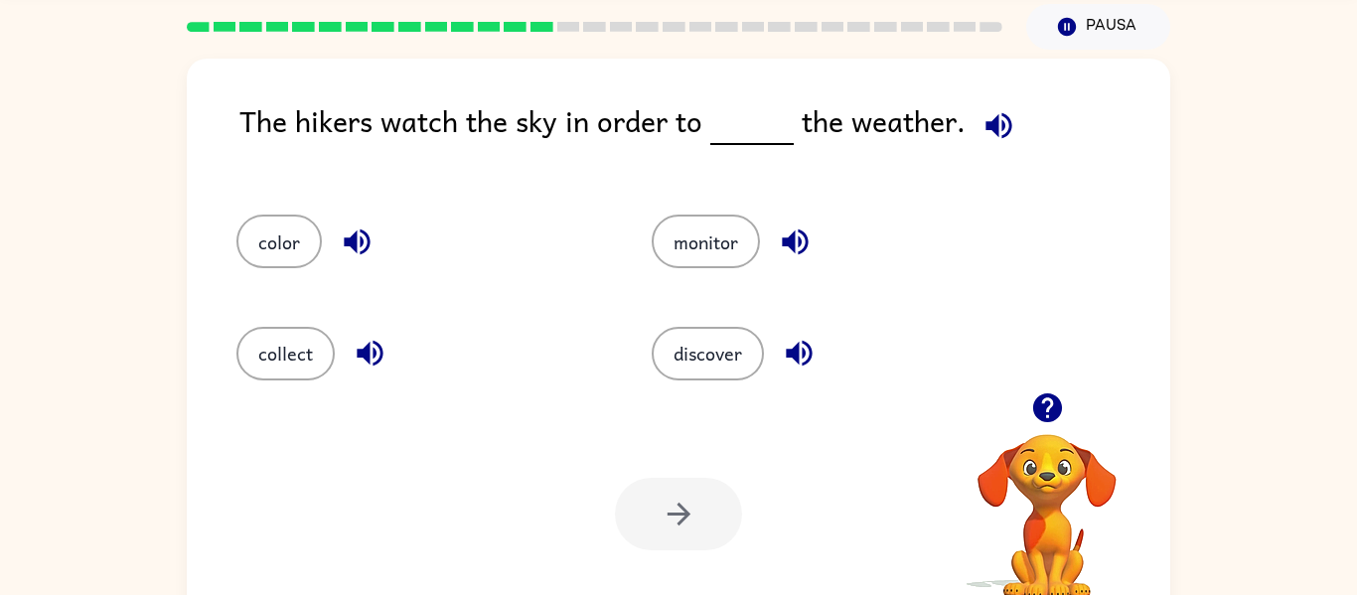
click at [992, 115] on icon "button" at bounding box center [998, 125] width 35 height 35
click at [357, 231] on icon "button" at bounding box center [357, 241] width 35 height 35
click at [802, 239] on icon "button" at bounding box center [795, 241] width 35 height 35
click at [803, 350] on icon "button" at bounding box center [799, 354] width 26 height 26
click at [368, 357] on icon "button" at bounding box center [370, 354] width 26 height 26
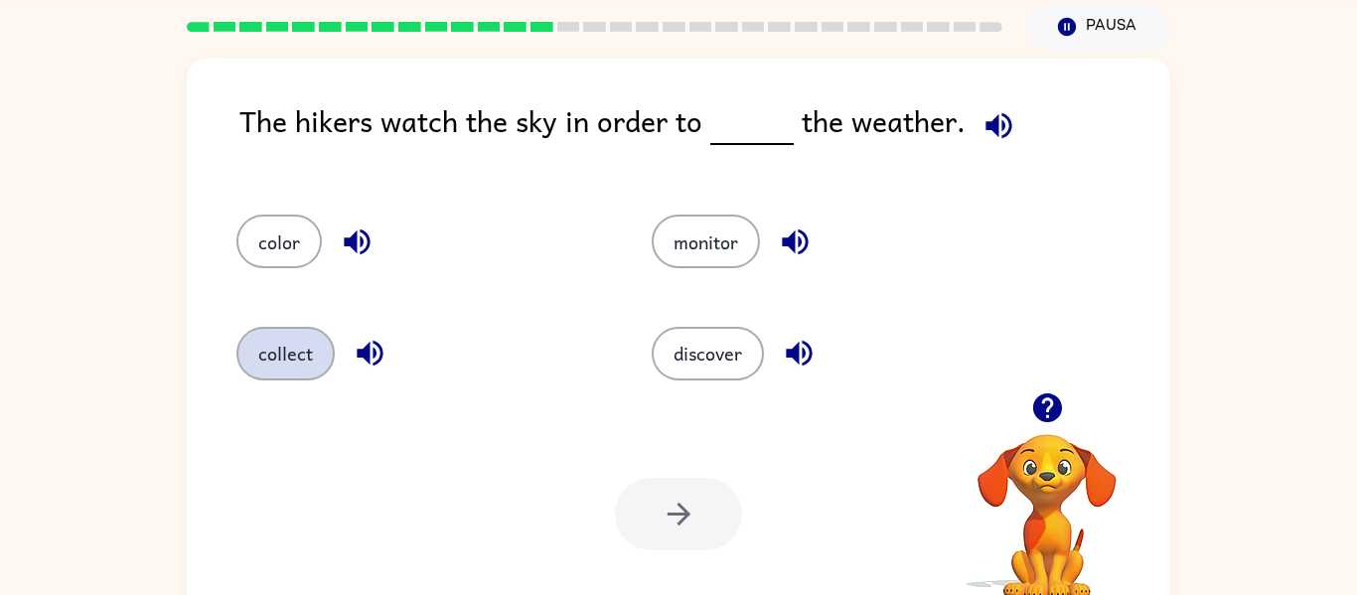
click at [312, 337] on button "collect" at bounding box center [285, 354] width 98 height 54
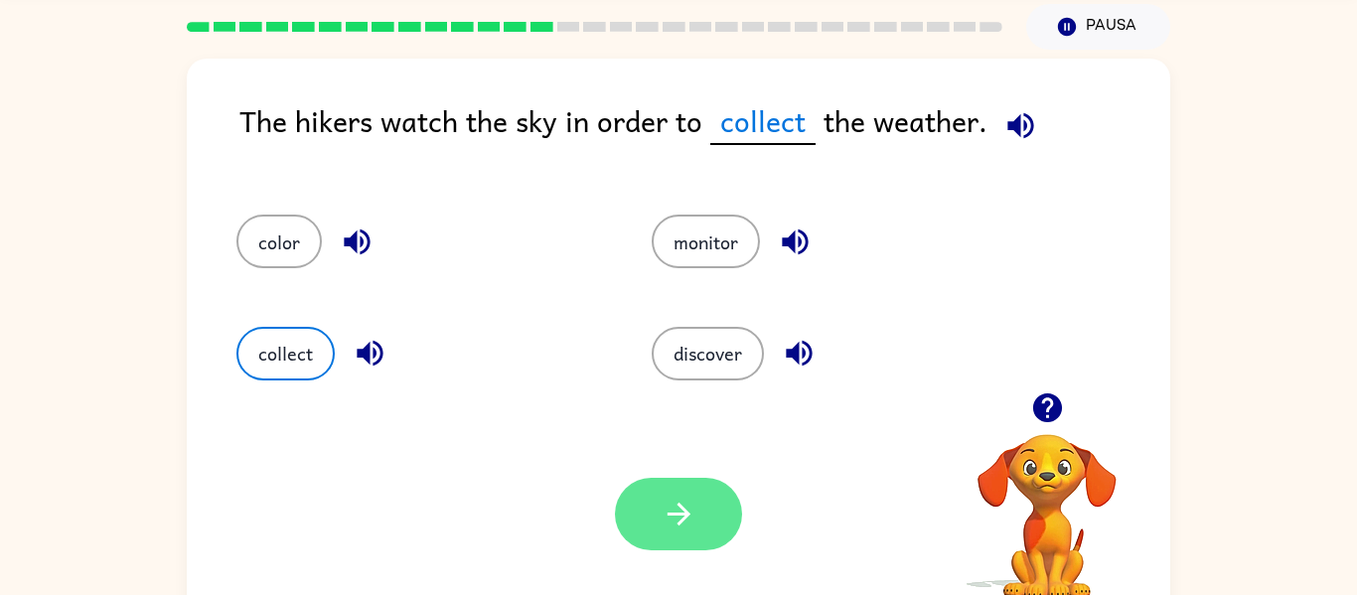
click at [658, 513] on button "button" at bounding box center [678, 514] width 127 height 72
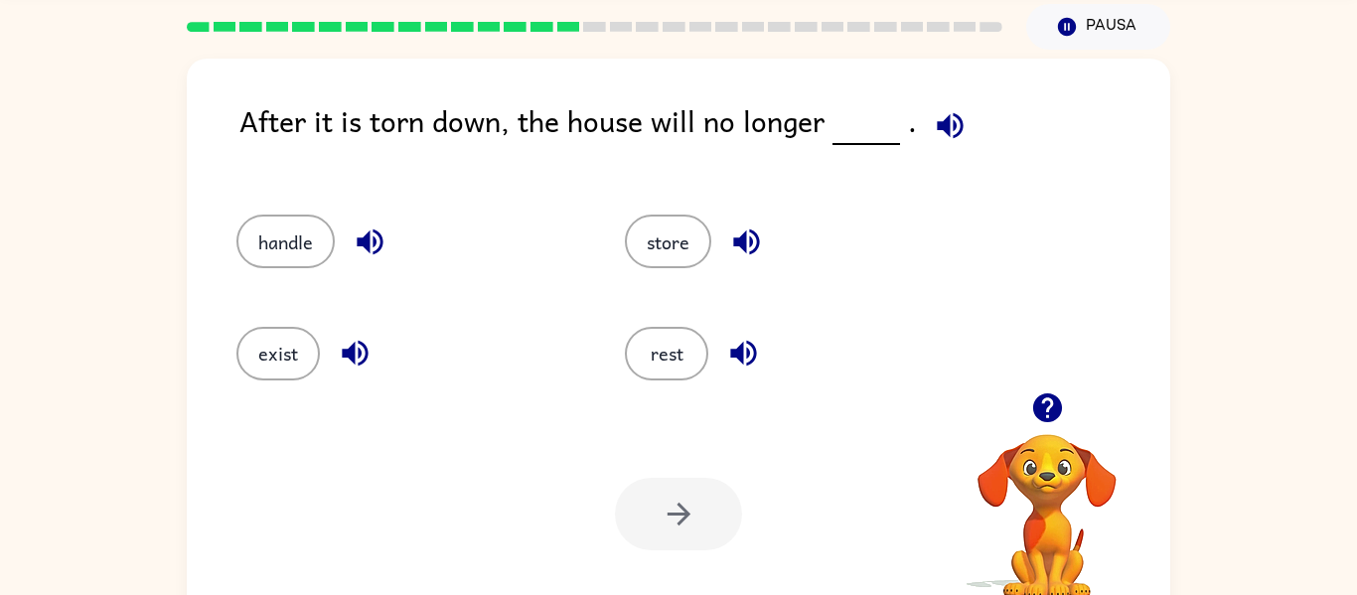
click at [944, 113] on icon "button" at bounding box center [950, 125] width 26 height 26
click at [960, 128] on button "button" at bounding box center [950, 125] width 51 height 51
click at [758, 357] on icon "button" at bounding box center [743, 353] width 35 height 35
click at [370, 236] on icon "button" at bounding box center [370, 242] width 26 height 26
click at [369, 364] on icon "button" at bounding box center [355, 353] width 35 height 35
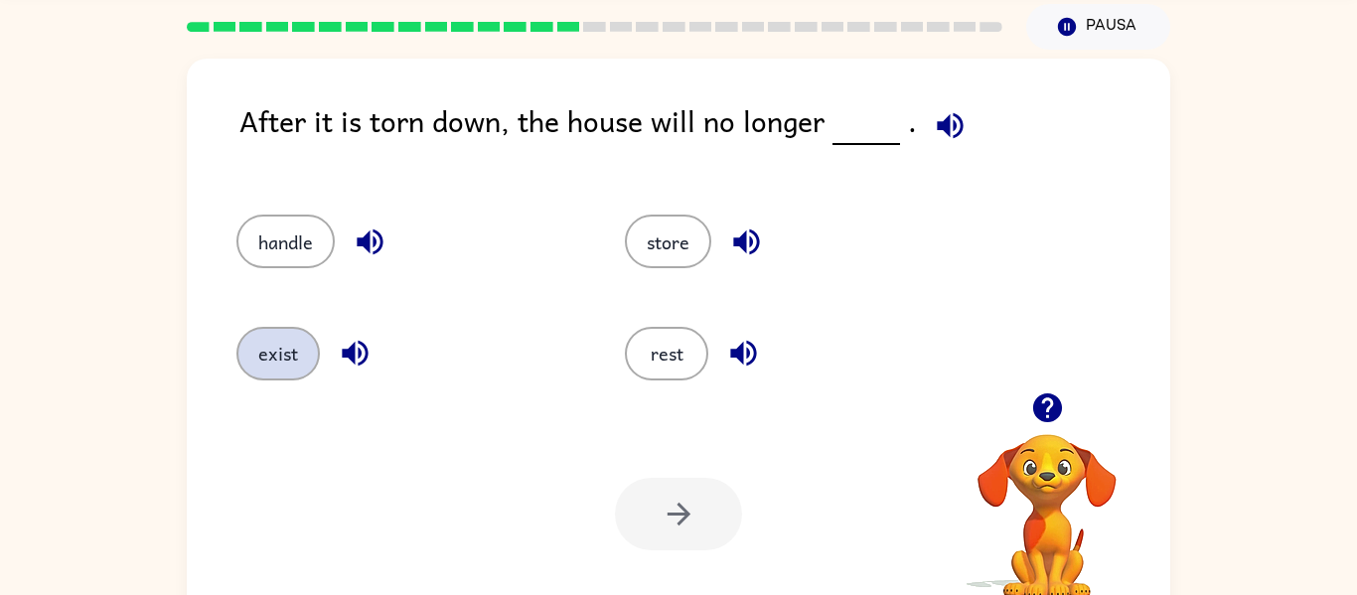
click at [280, 356] on button "exist" at bounding box center [277, 354] width 83 height 54
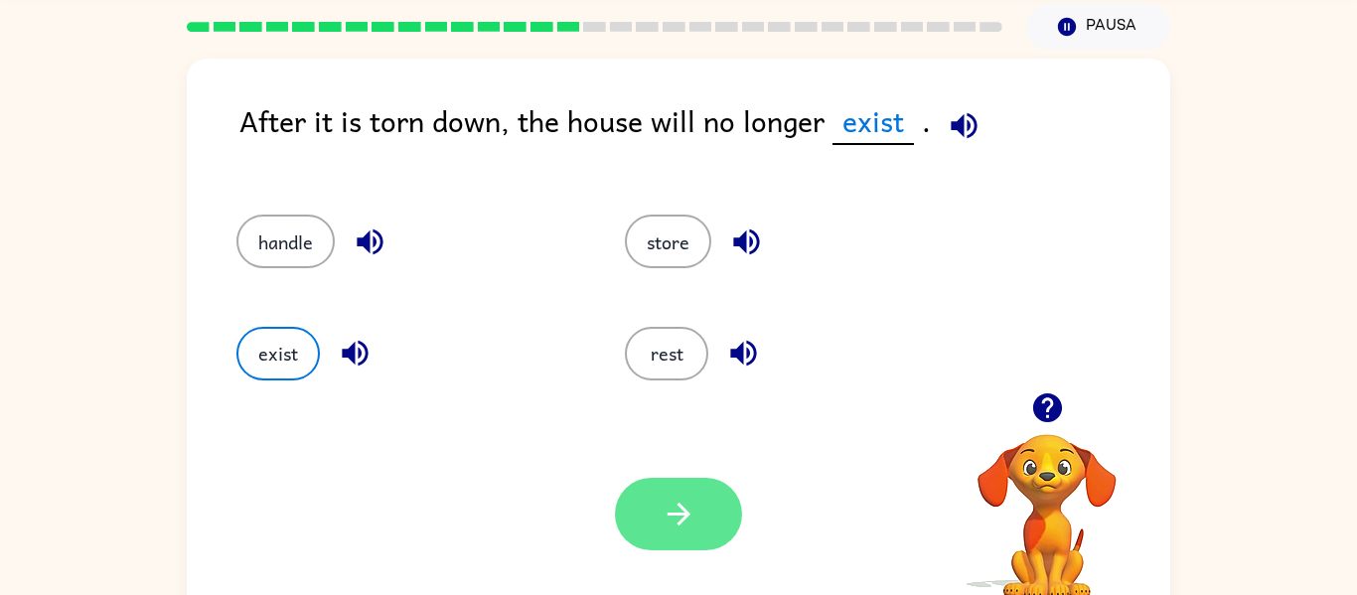
click at [692, 518] on icon "button" at bounding box center [678, 514] width 35 height 35
